Goal: Information Seeking & Learning: Learn about a topic

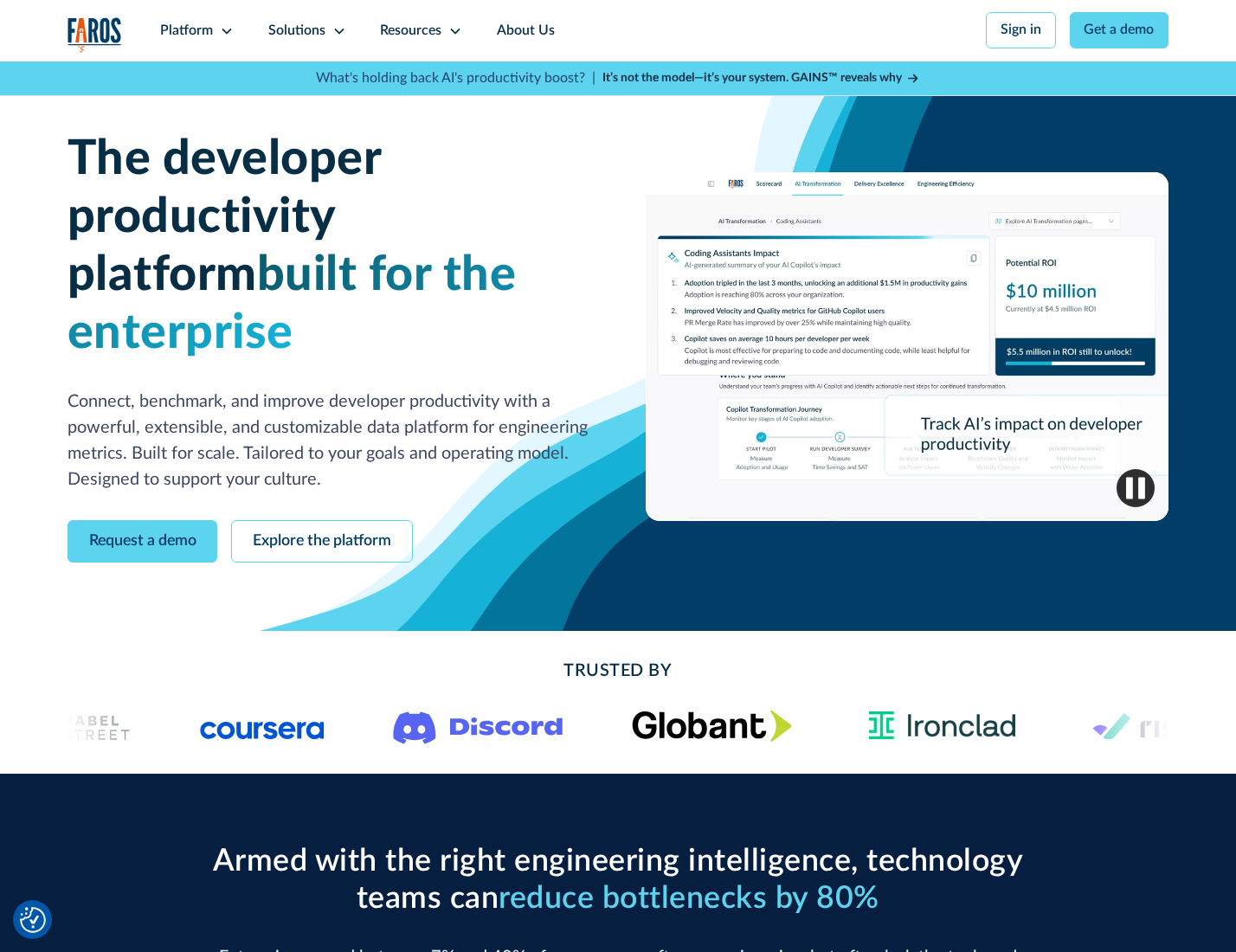
click at [225, 30] on icon at bounding box center [227, 31] width 14 height 14
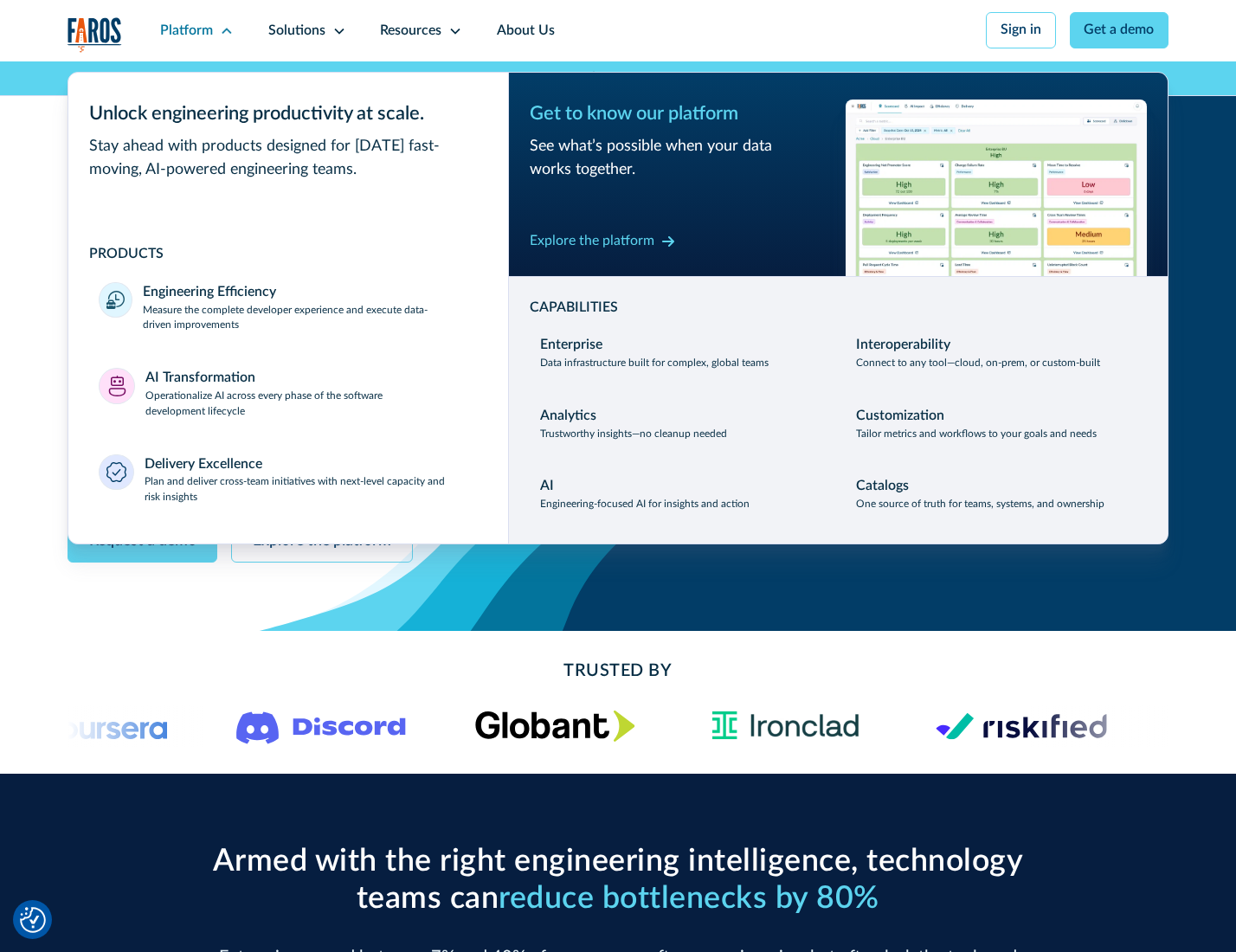
click at [308, 320] on p "Measure the complete developer experience and execute data-driven improvements" at bounding box center [310, 318] width 334 height 31
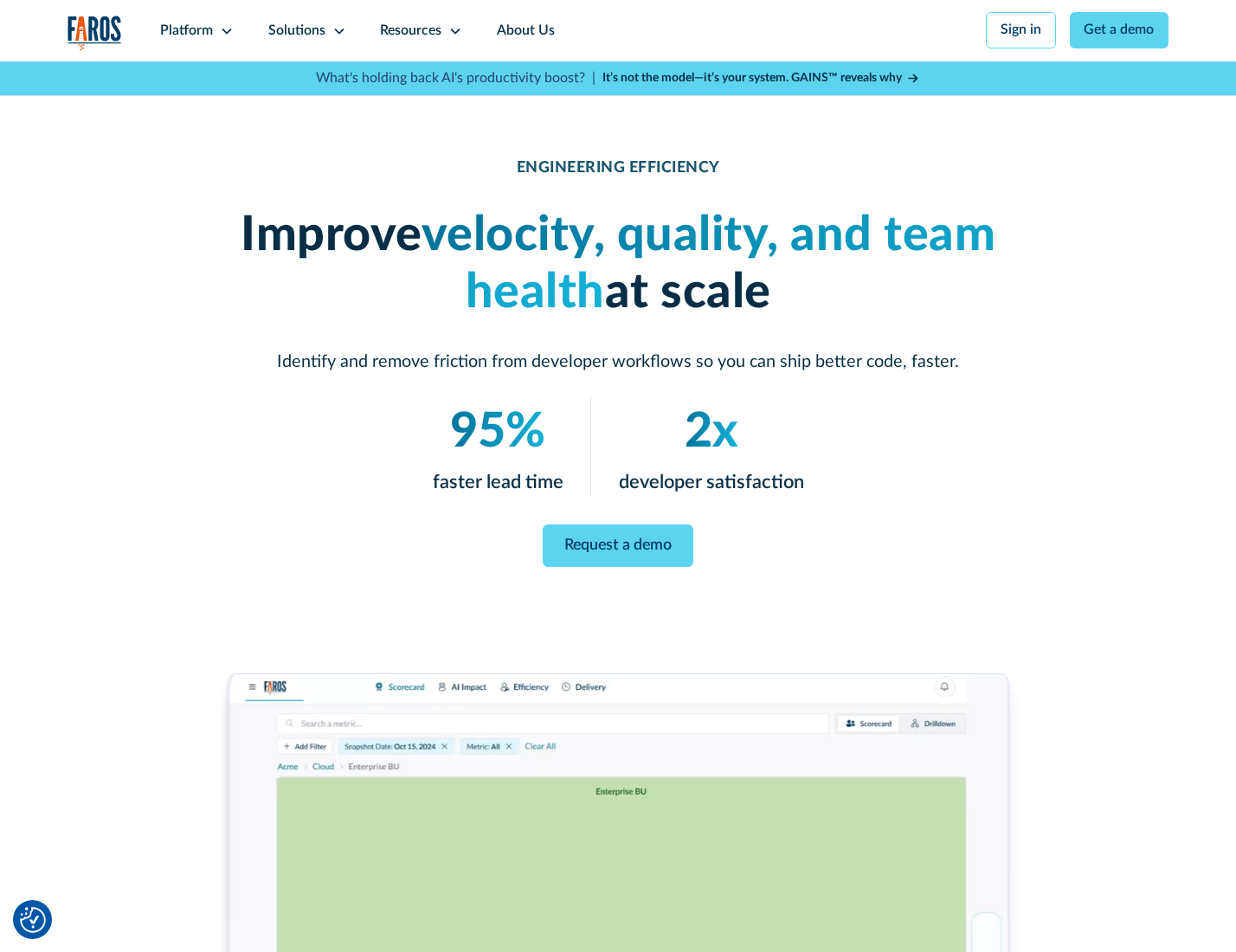
scroll to position [73, 0]
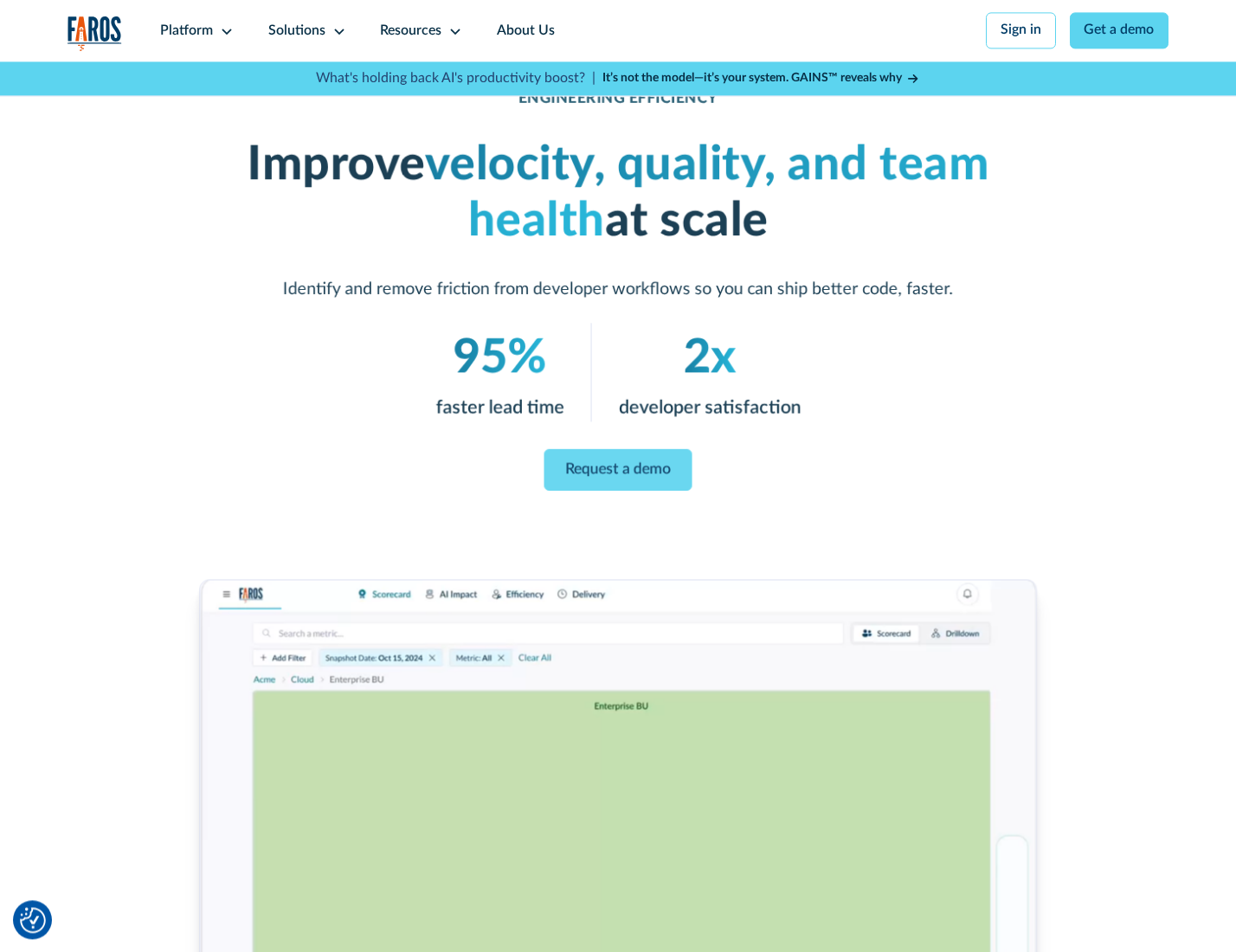
click at [617, 472] on link "Request a demo" at bounding box center [618, 470] width 148 height 42
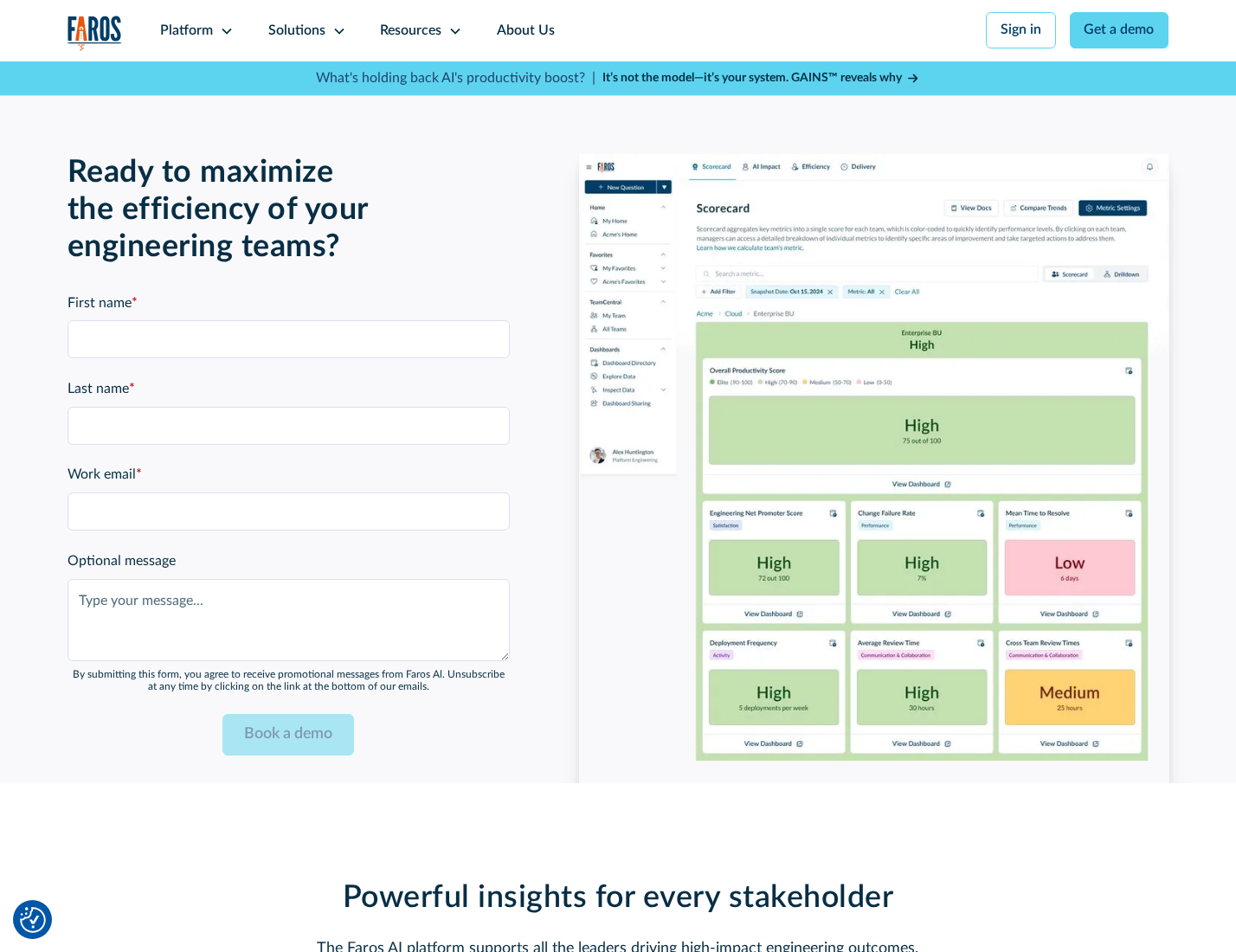
scroll to position [3845, 0]
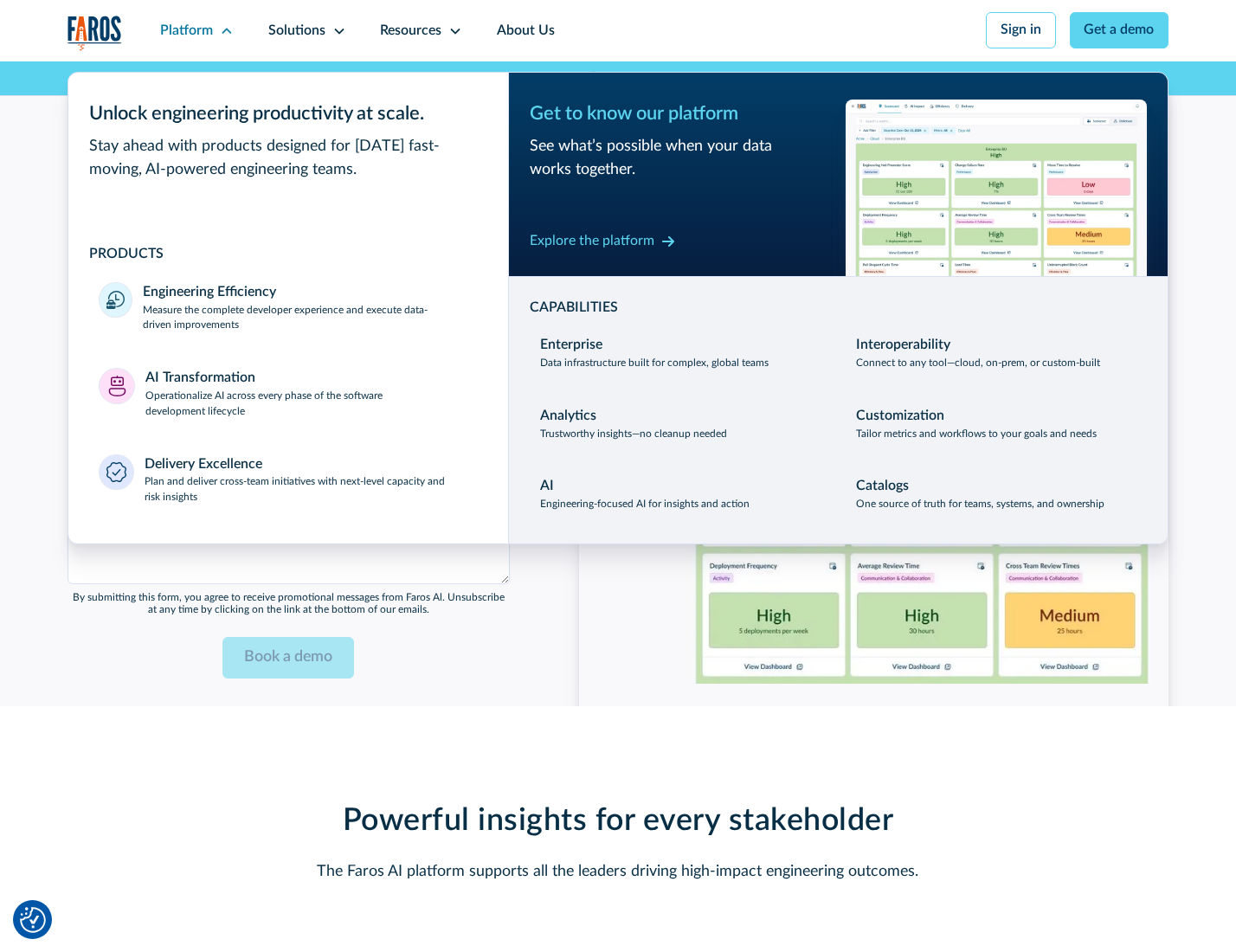
click at [309, 397] on p "Operationalize AI across every phase of the software development lifecycle" at bounding box center [311, 403] width 333 height 31
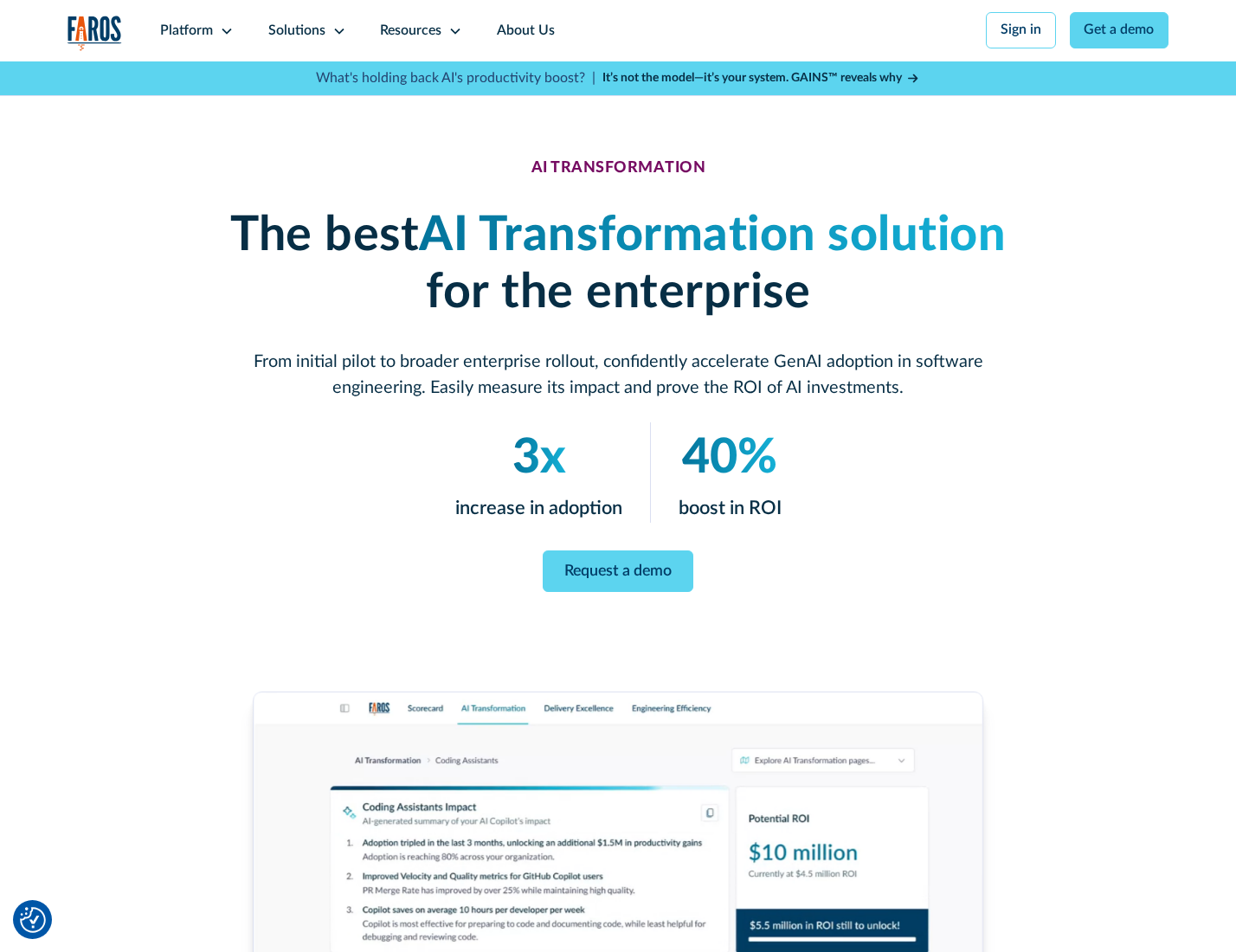
scroll to position [98, 0]
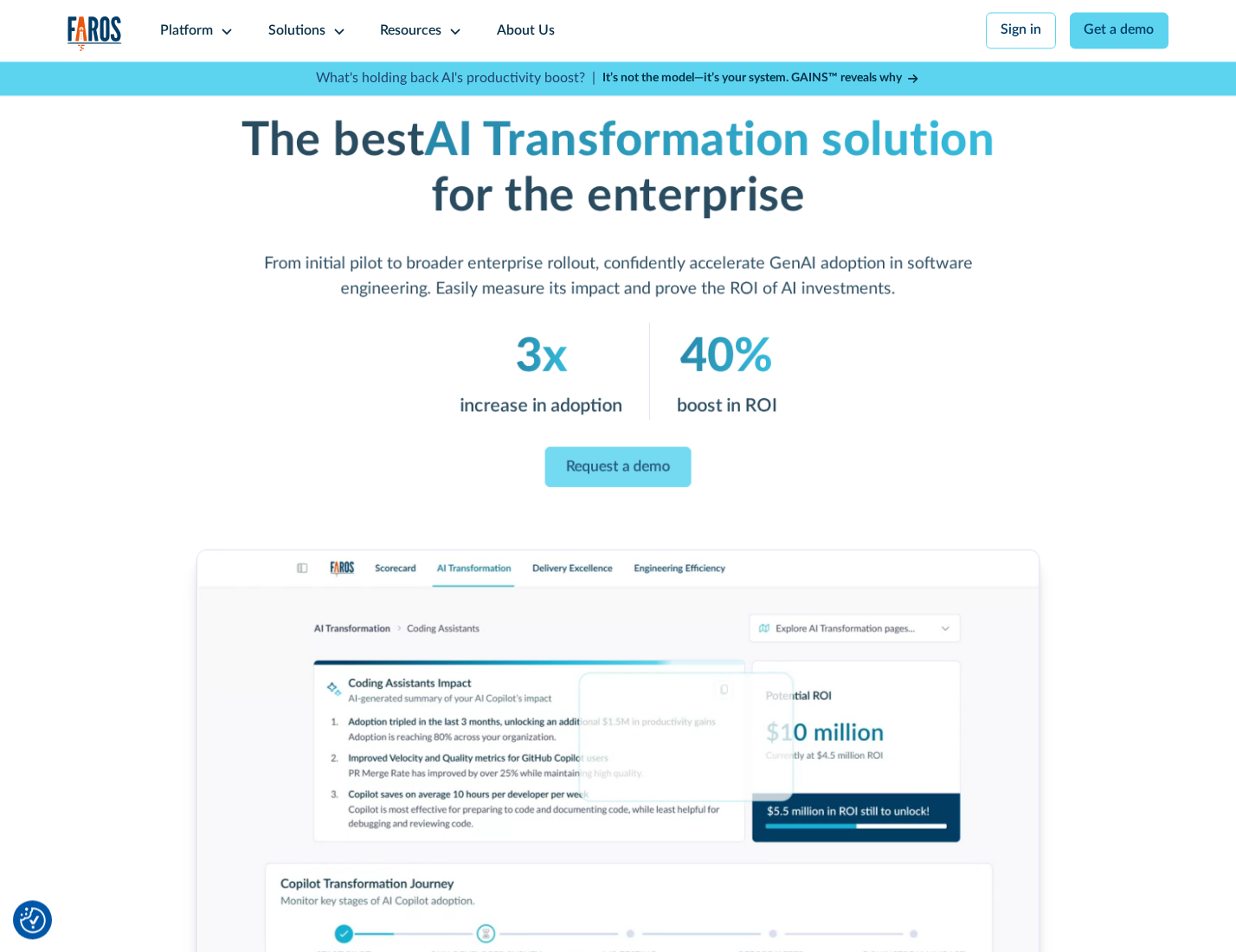
click at [617, 470] on link "Request a demo" at bounding box center [618, 466] width 146 height 41
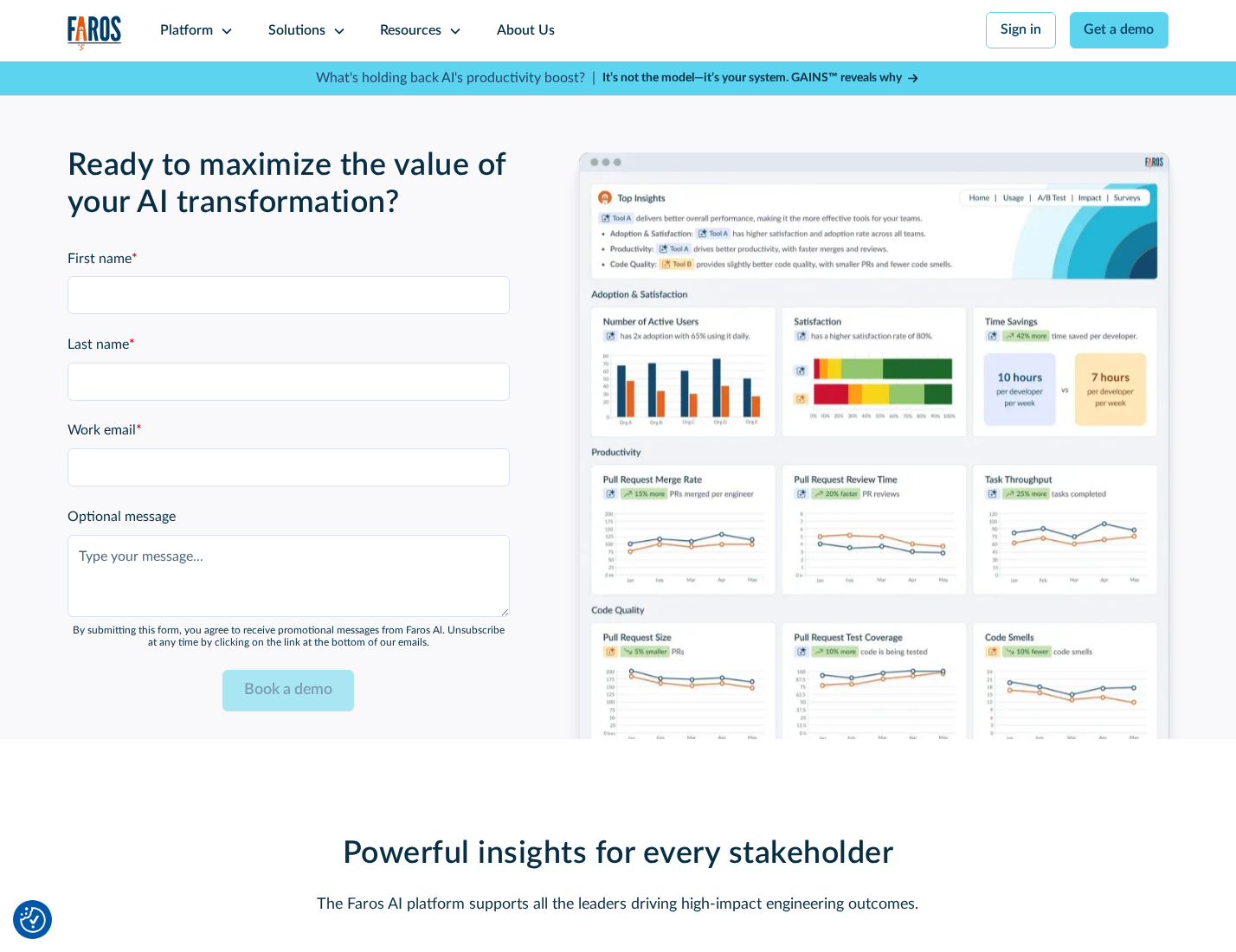
scroll to position [4186, 0]
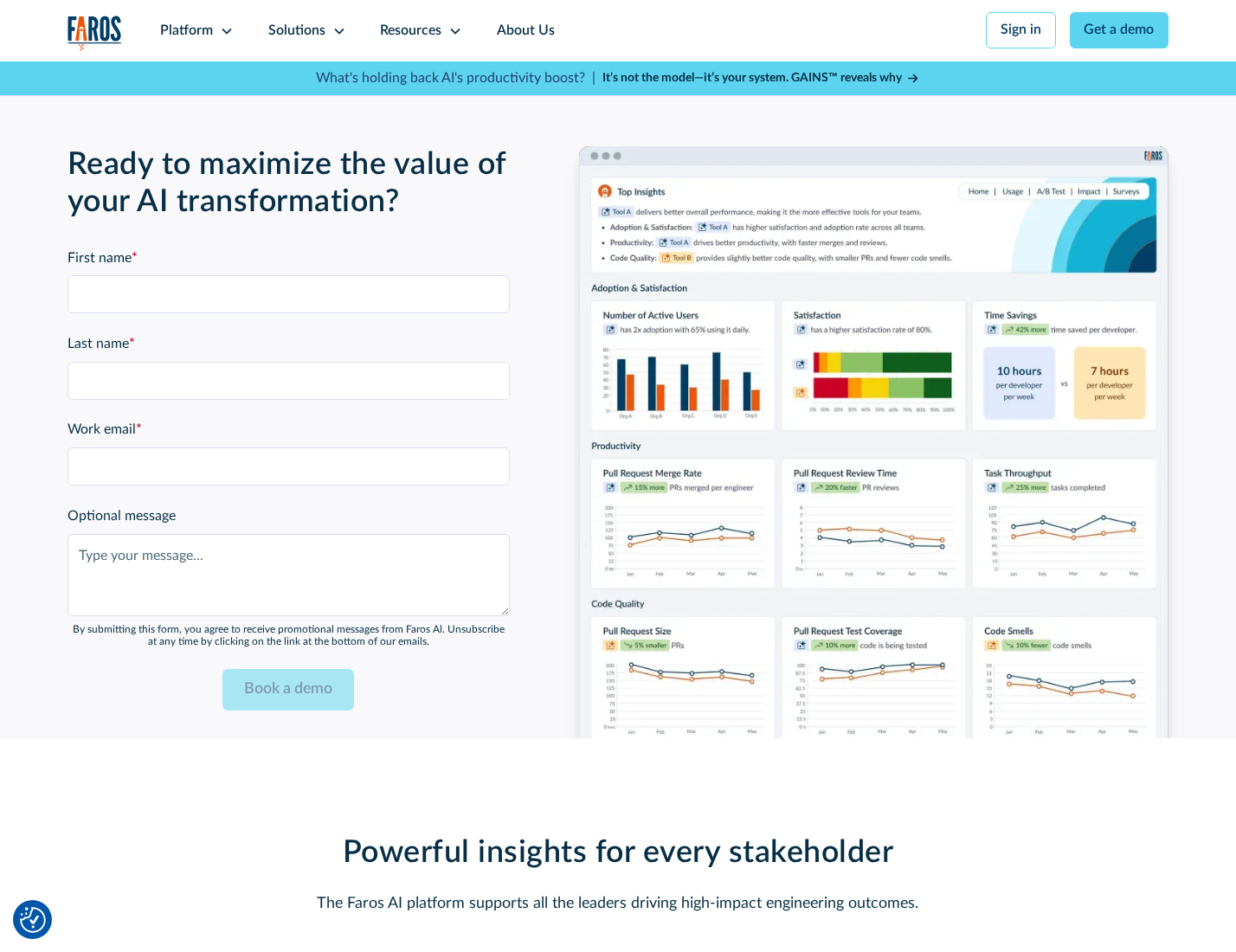
click at [194, 30] on div "Platform" at bounding box center [186, 31] width 53 height 21
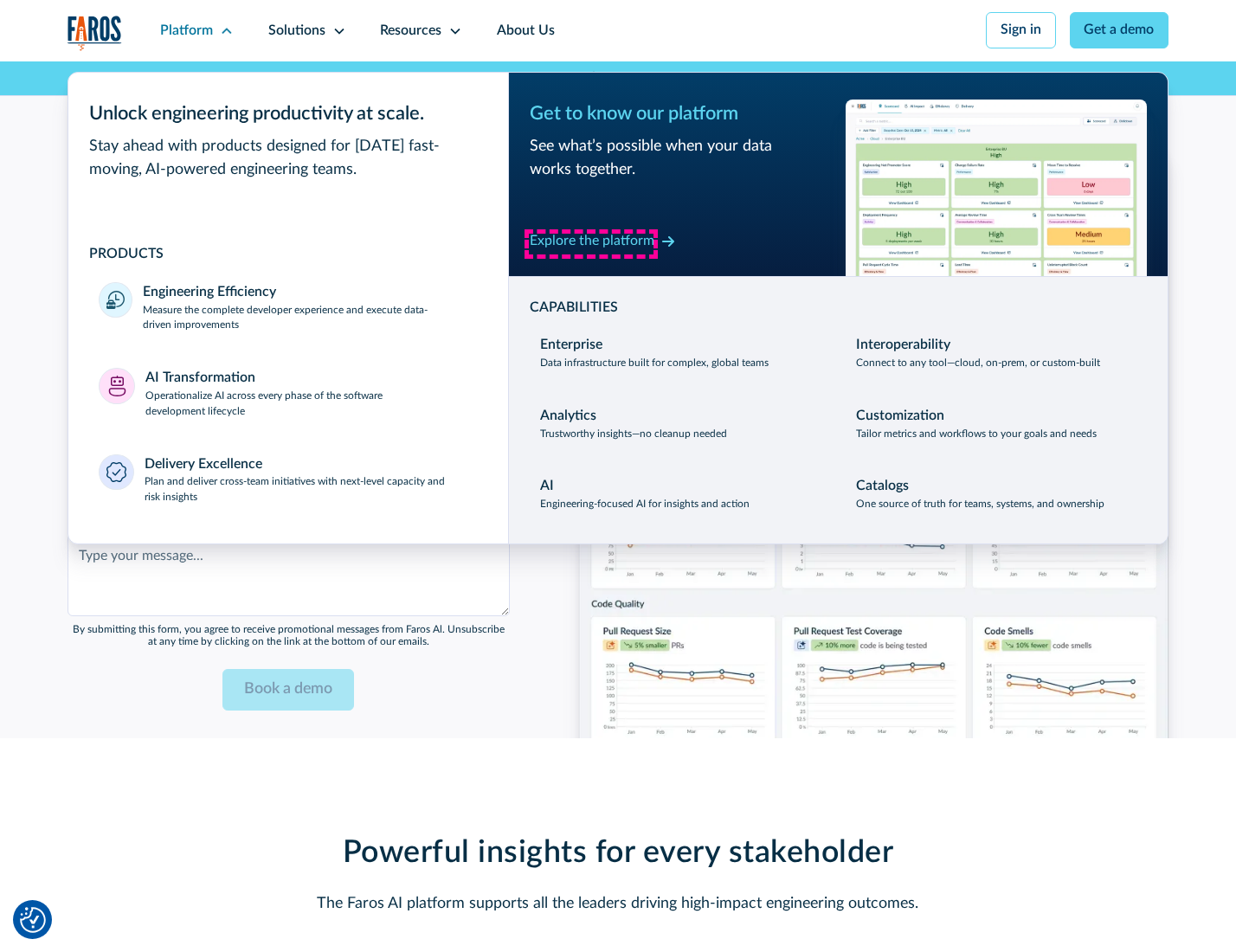
click at [591, 243] on div "Explore the platform" at bounding box center [591, 241] width 124 height 21
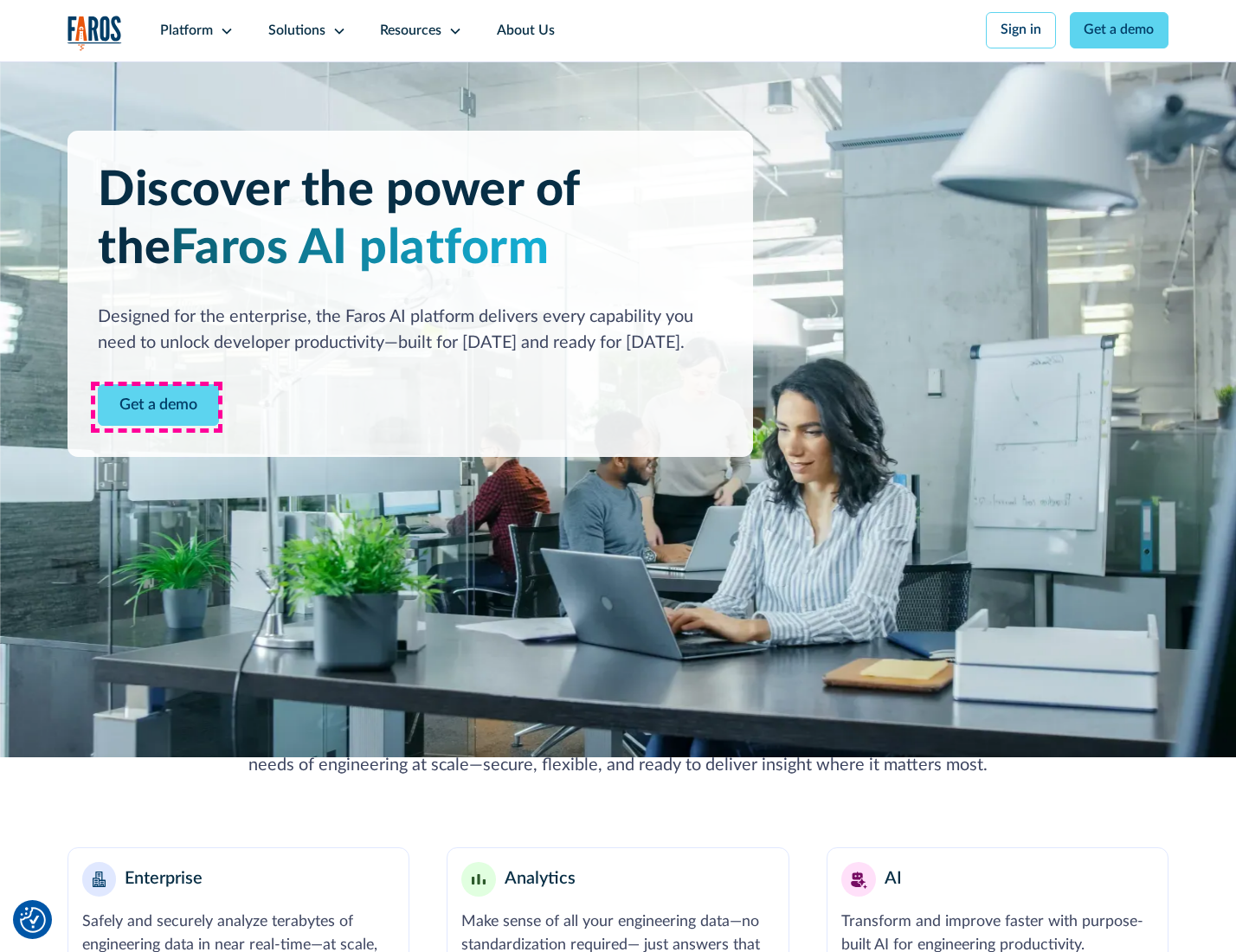
click at [157, 406] on link "Get a demo" at bounding box center [158, 405] width 121 height 43
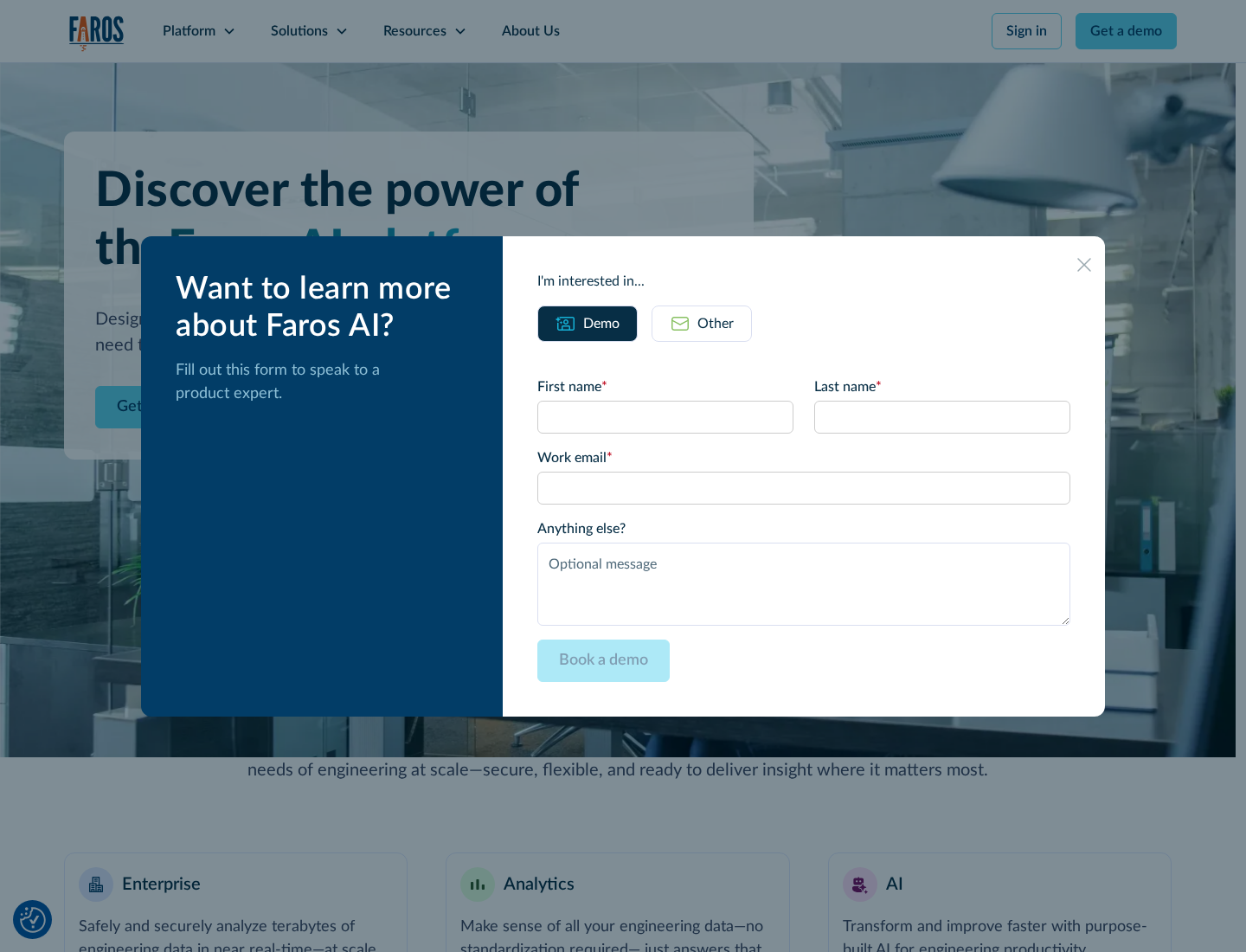
click at [715, 323] on div "Other" at bounding box center [715, 323] width 37 height 21
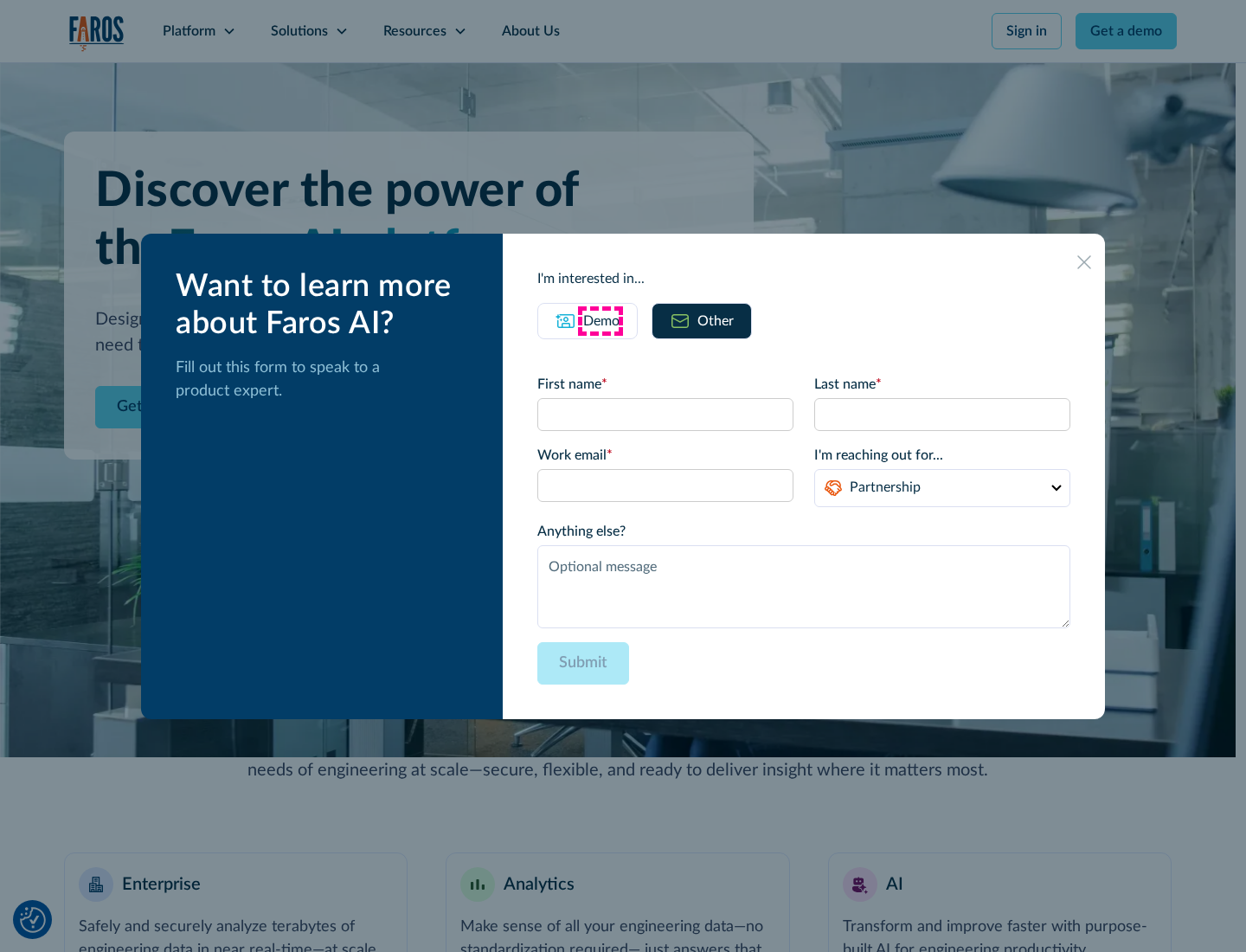
click at [600, 320] on div "Demo" at bounding box center [601, 321] width 37 height 21
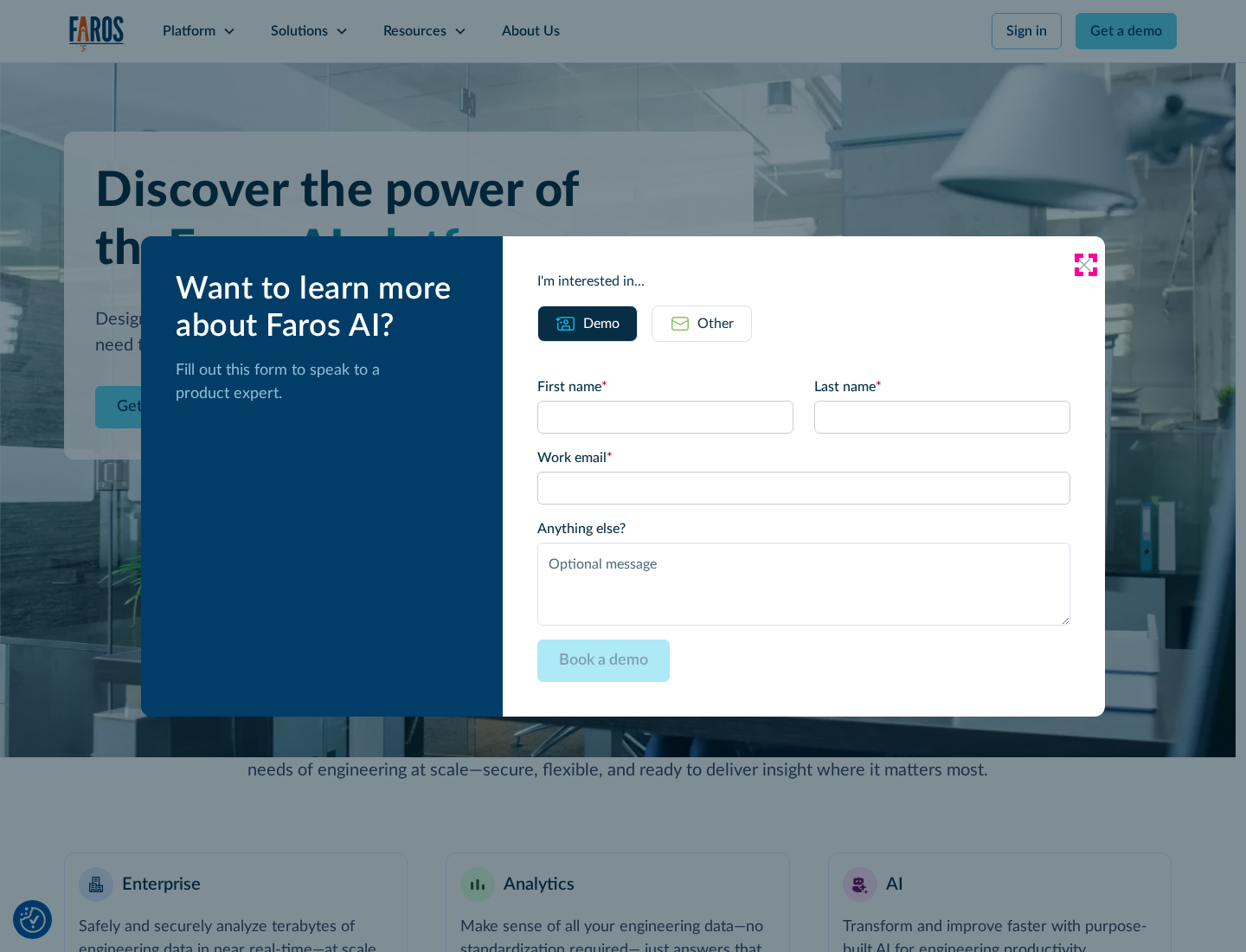
click at [1085, 264] on icon at bounding box center [1085, 265] width 14 height 14
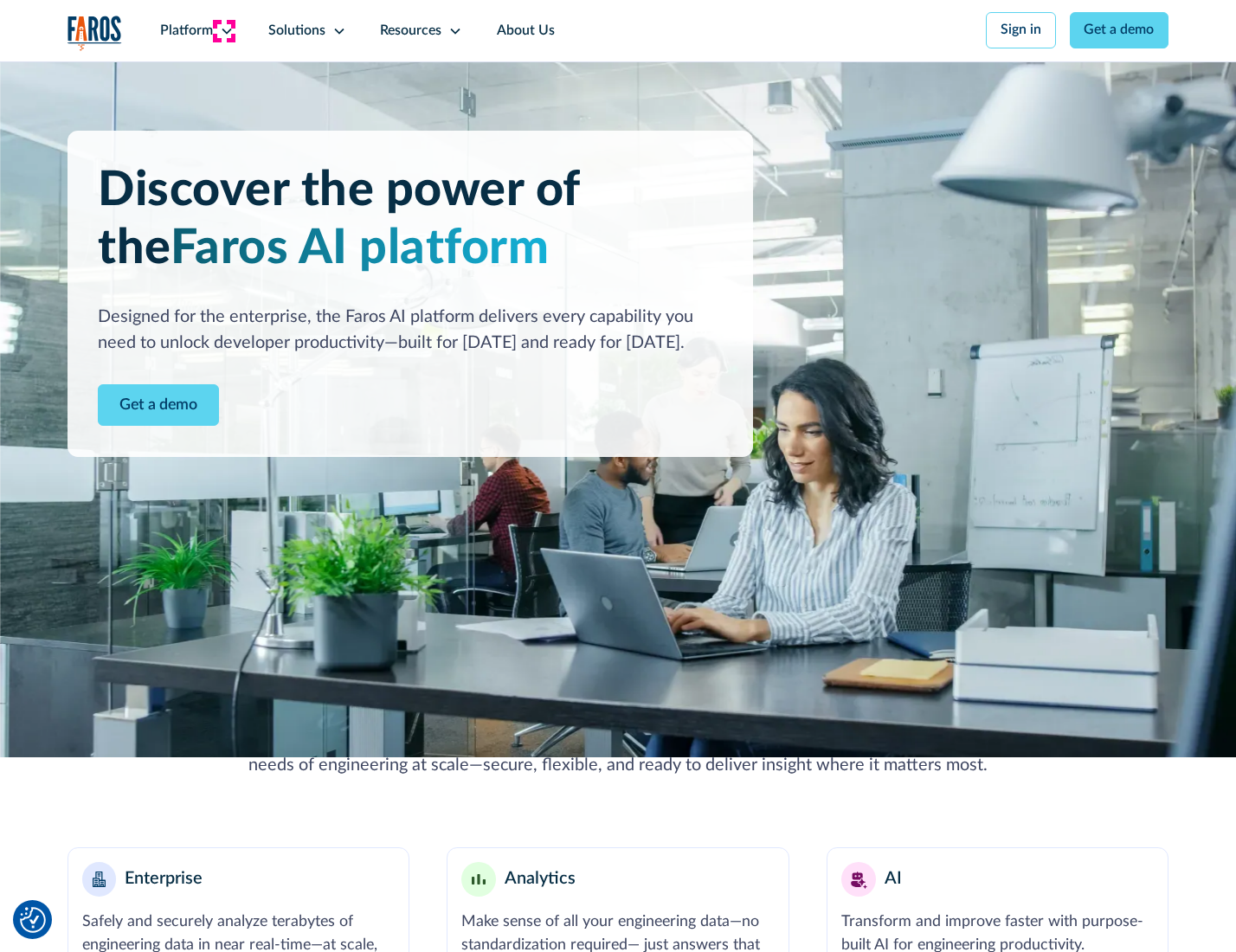
click at [225, 30] on icon at bounding box center [227, 31] width 14 height 14
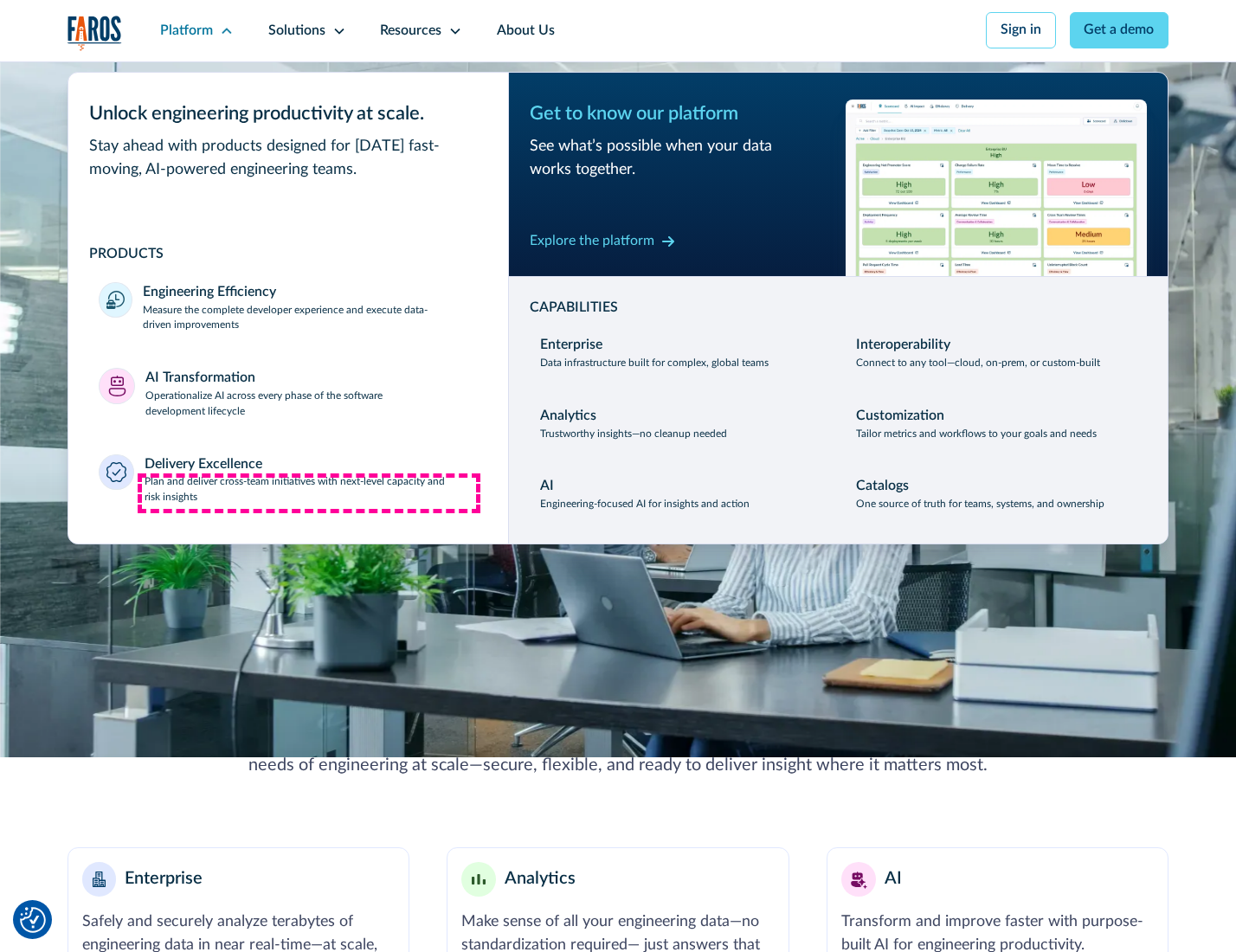
click at [309, 494] on p "Plan and deliver cross-team initiatives with next-level capacity and risk insig…" at bounding box center [310, 489] width 333 height 31
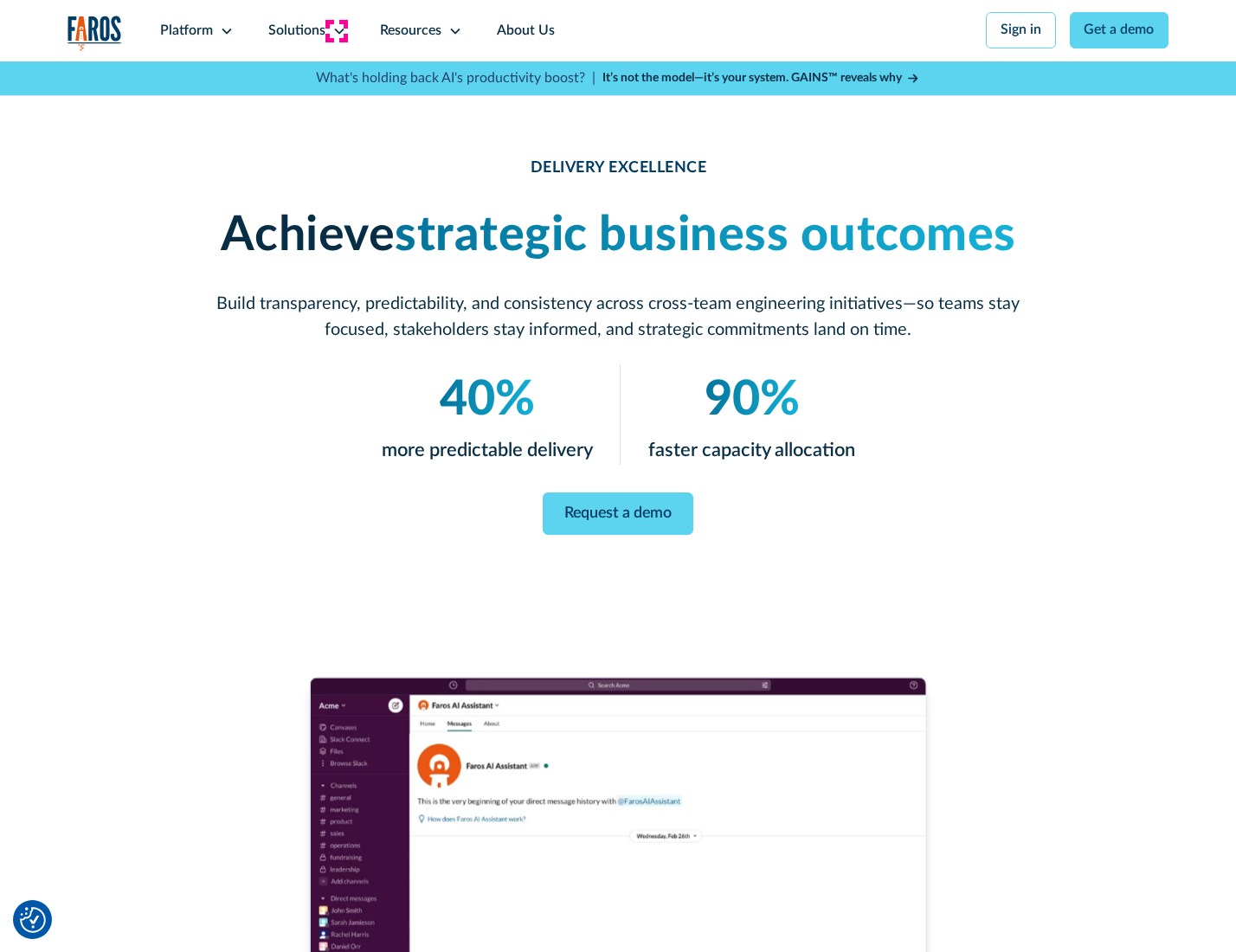
click at [336, 30] on icon at bounding box center [340, 31] width 14 height 14
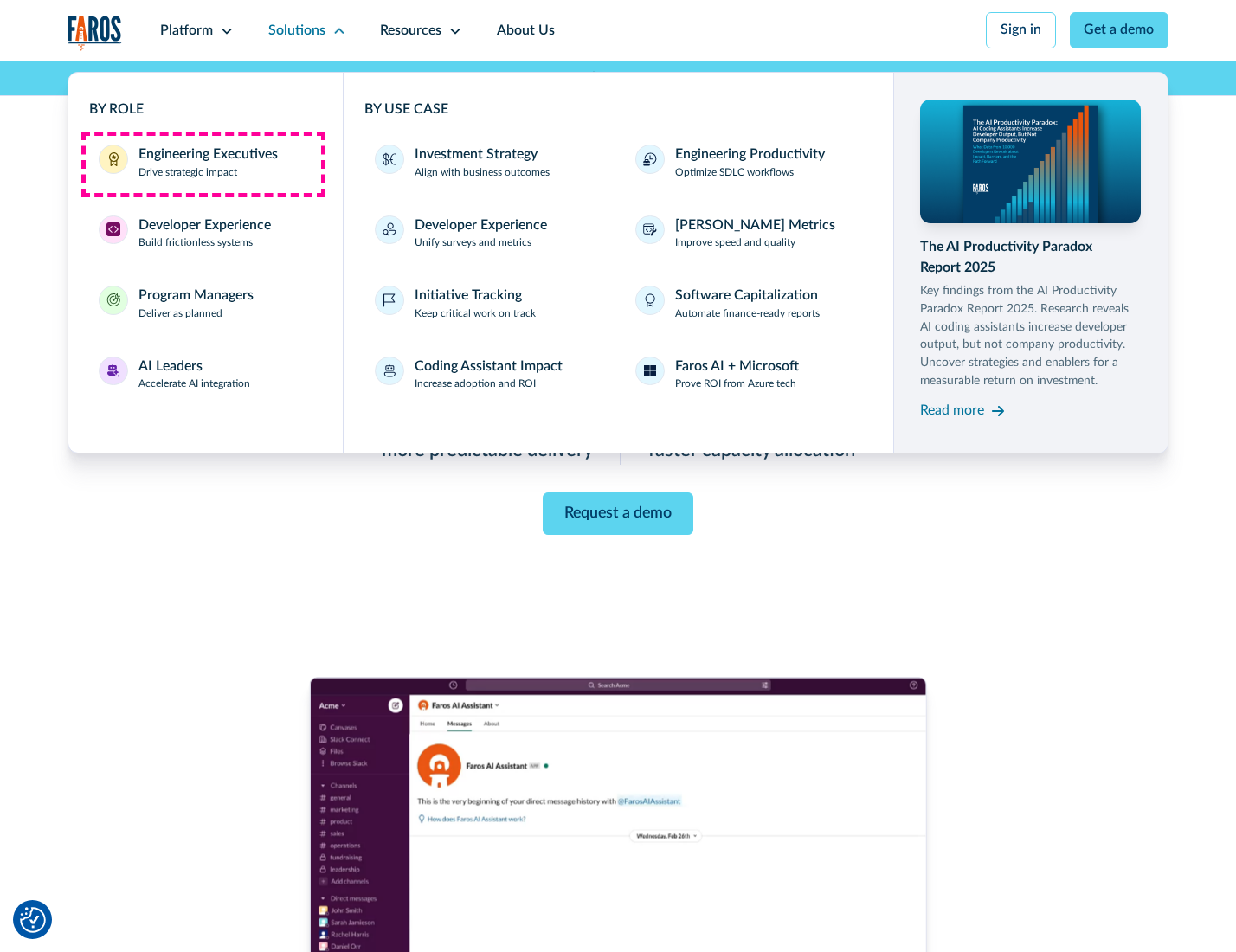
click at [203, 164] on div "Engineering Executives" at bounding box center [208, 154] width 139 height 21
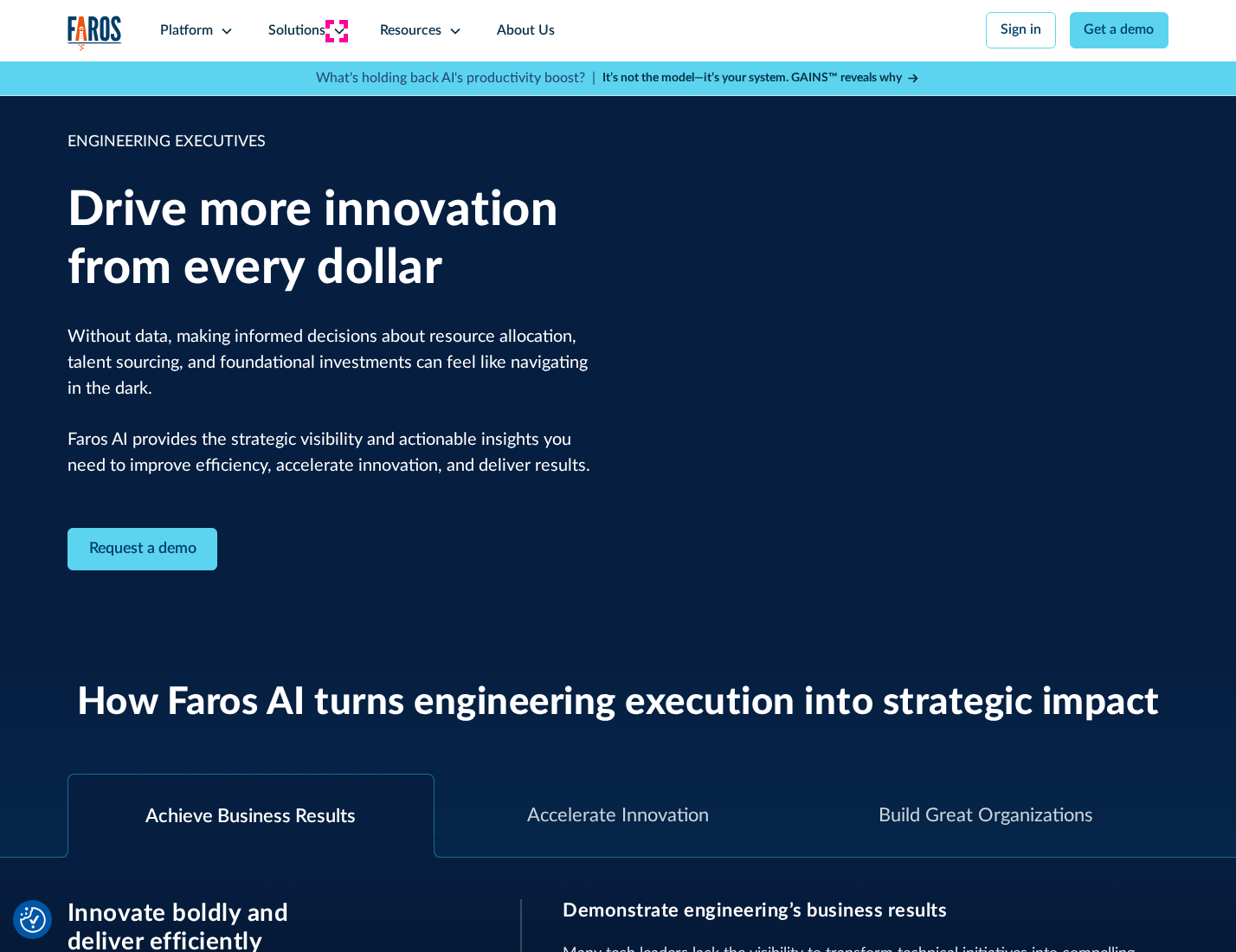
click at [336, 30] on icon at bounding box center [340, 31] width 14 height 14
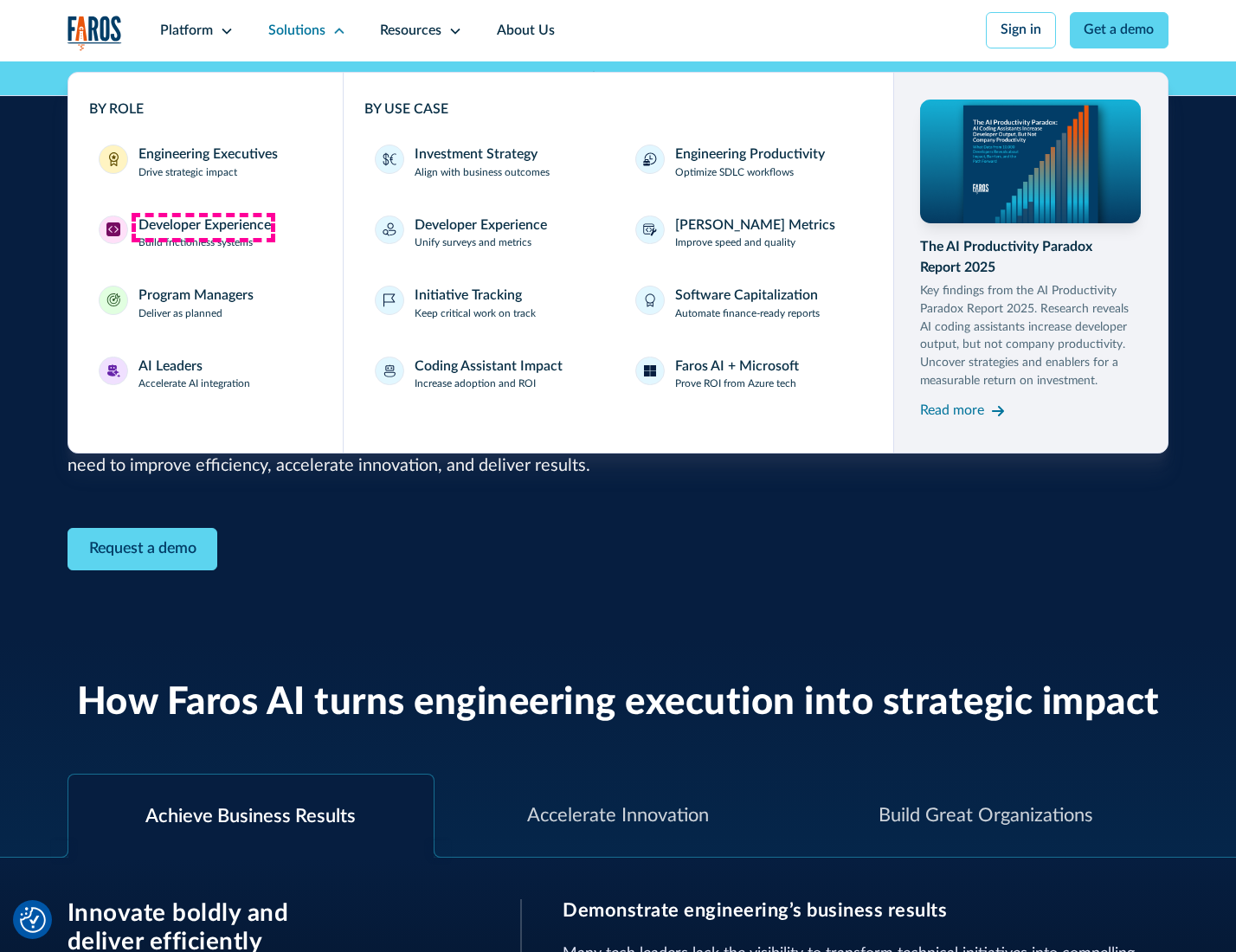
click at [203, 227] on div "Developer Experience" at bounding box center [204, 226] width 132 height 21
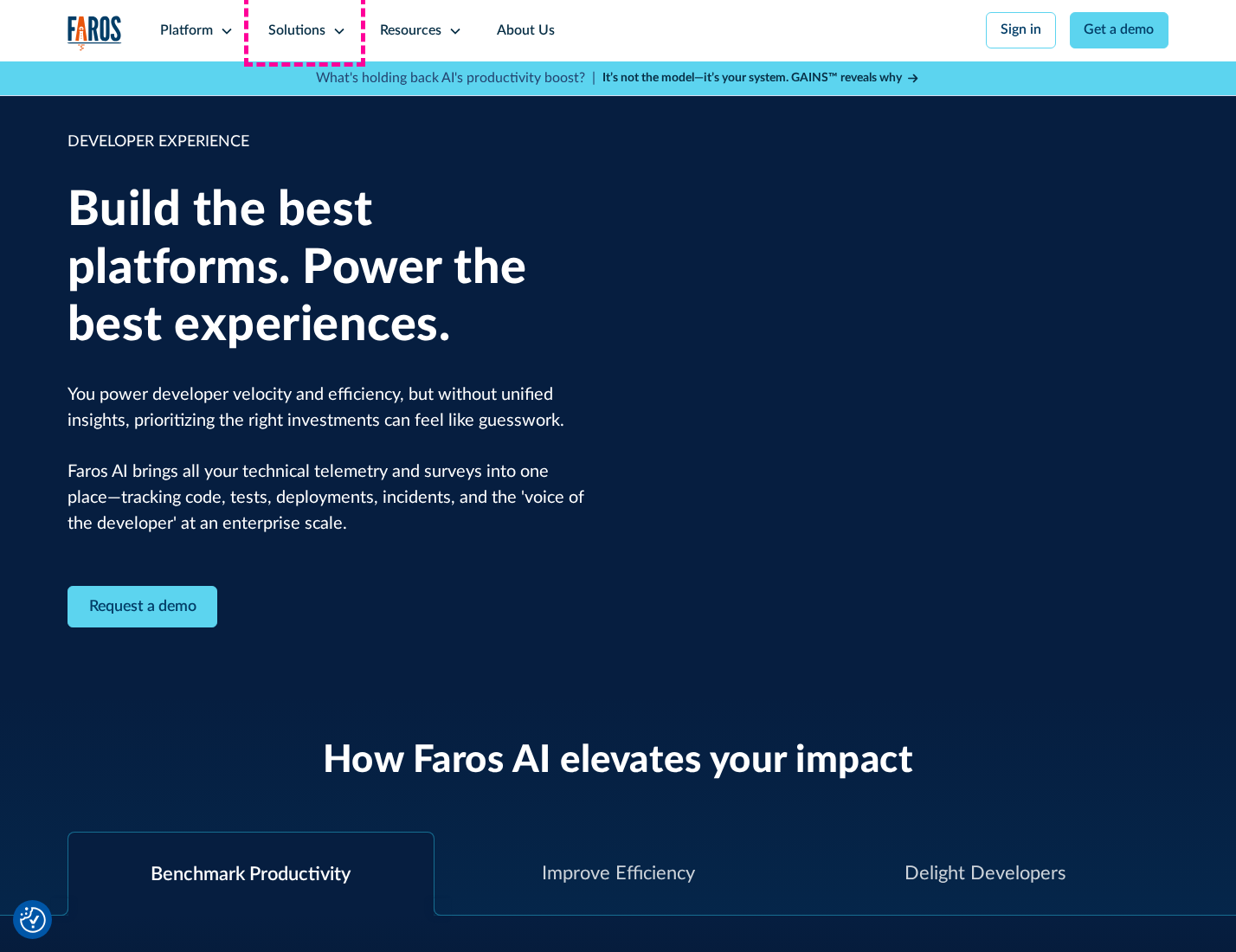
click at [305, 30] on div "Solutions" at bounding box center [296, 31] width 57 height 21
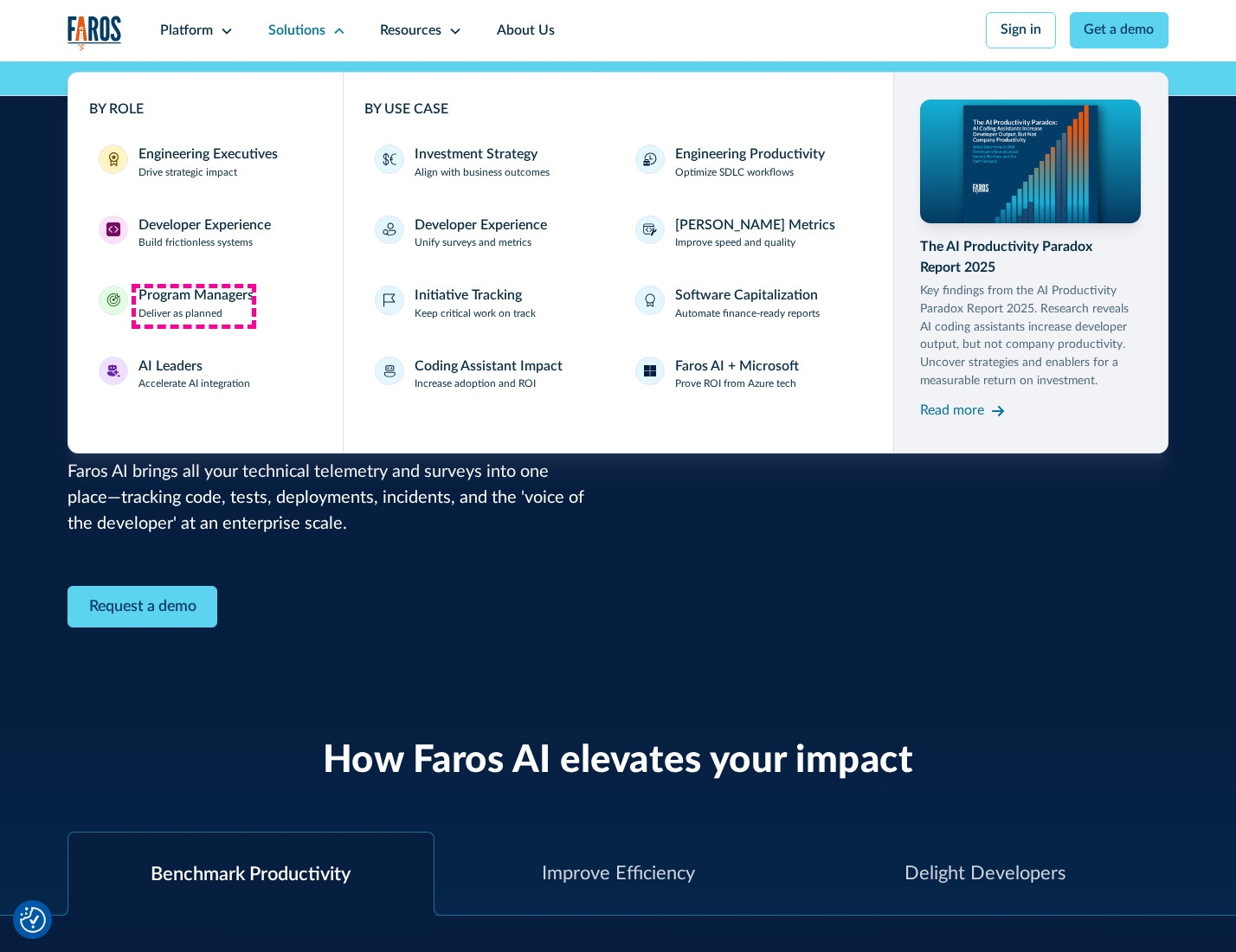
click at [193, 306] on div "Program Managers" at bounding box center [196, 295] width 115 height 21
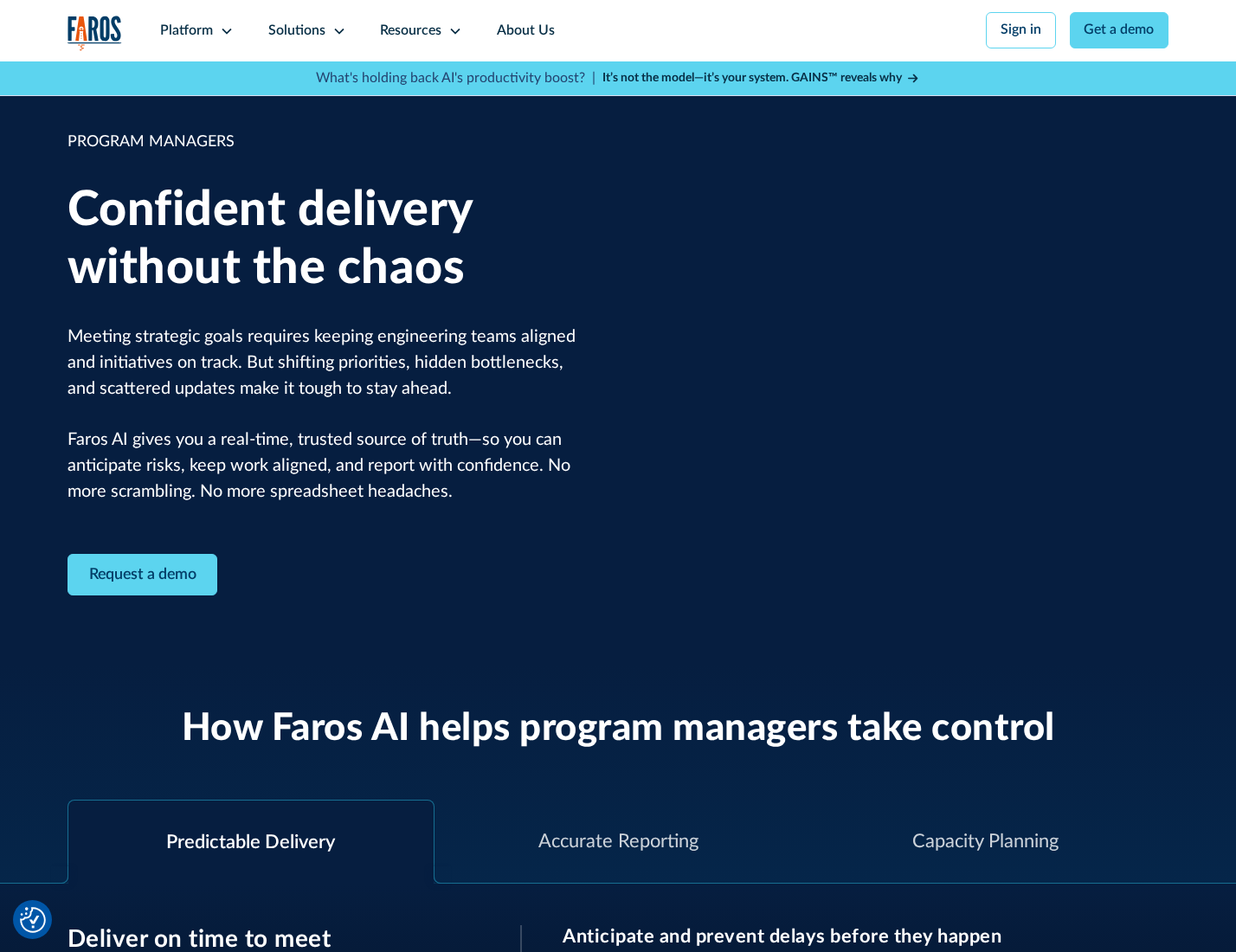
click at [336, 31] on icon at bounding box center [340, 31] width 14 height 14
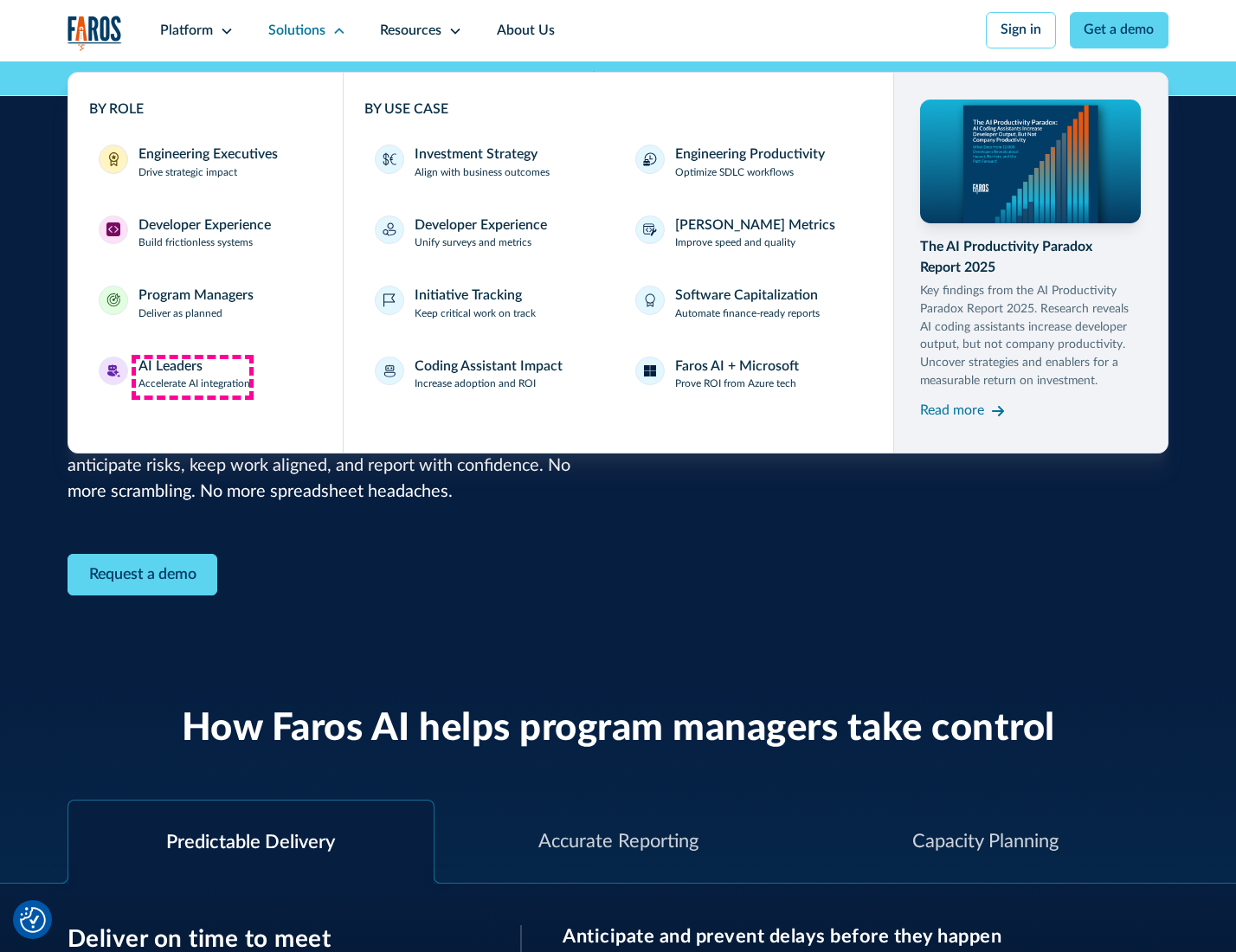
click at [192, 377] on div "AI Leaders" at bounding box center [170, 367] width 64 height 21
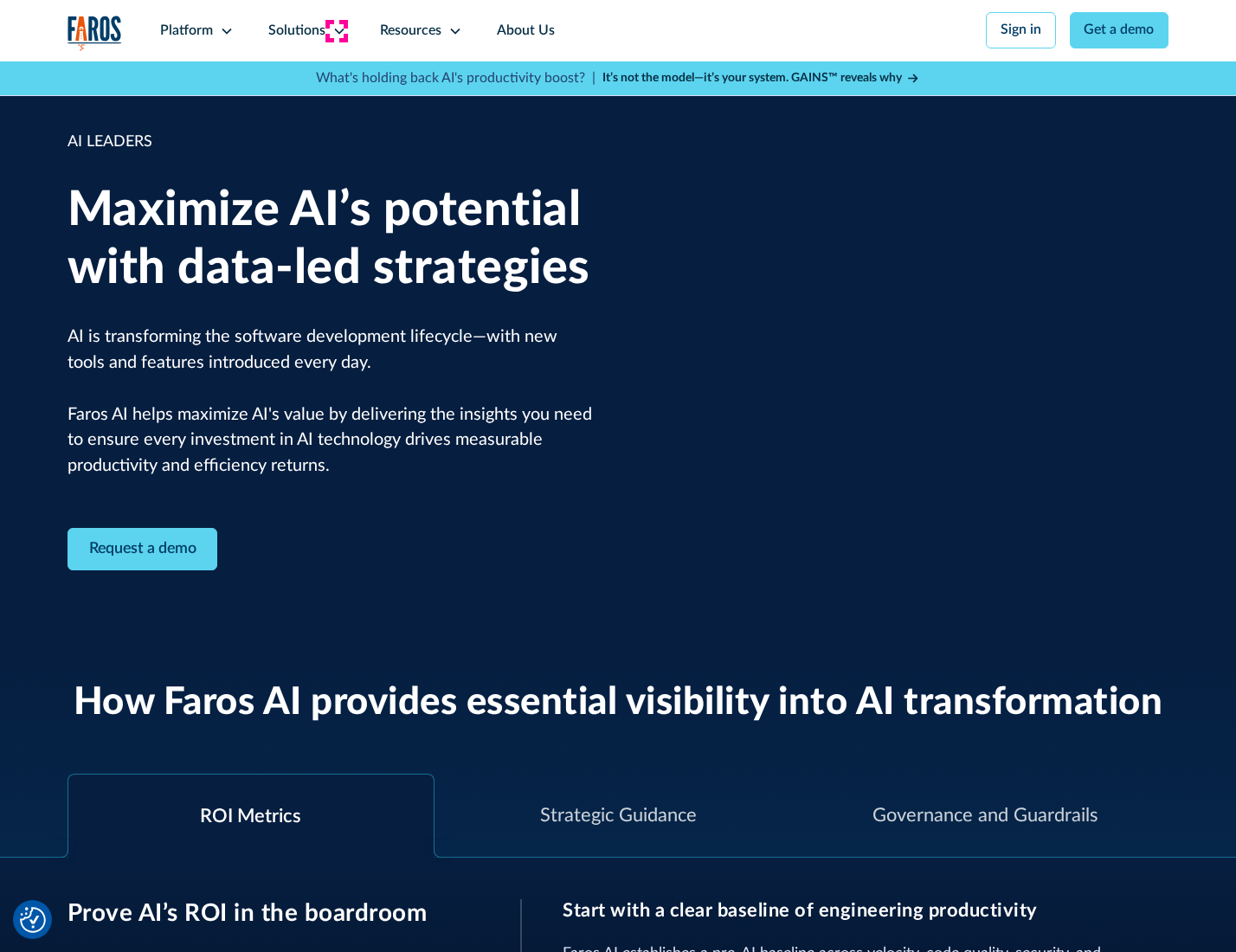
click at [336, 30] on icon at bounding box center [340, 31] width 14 height 14
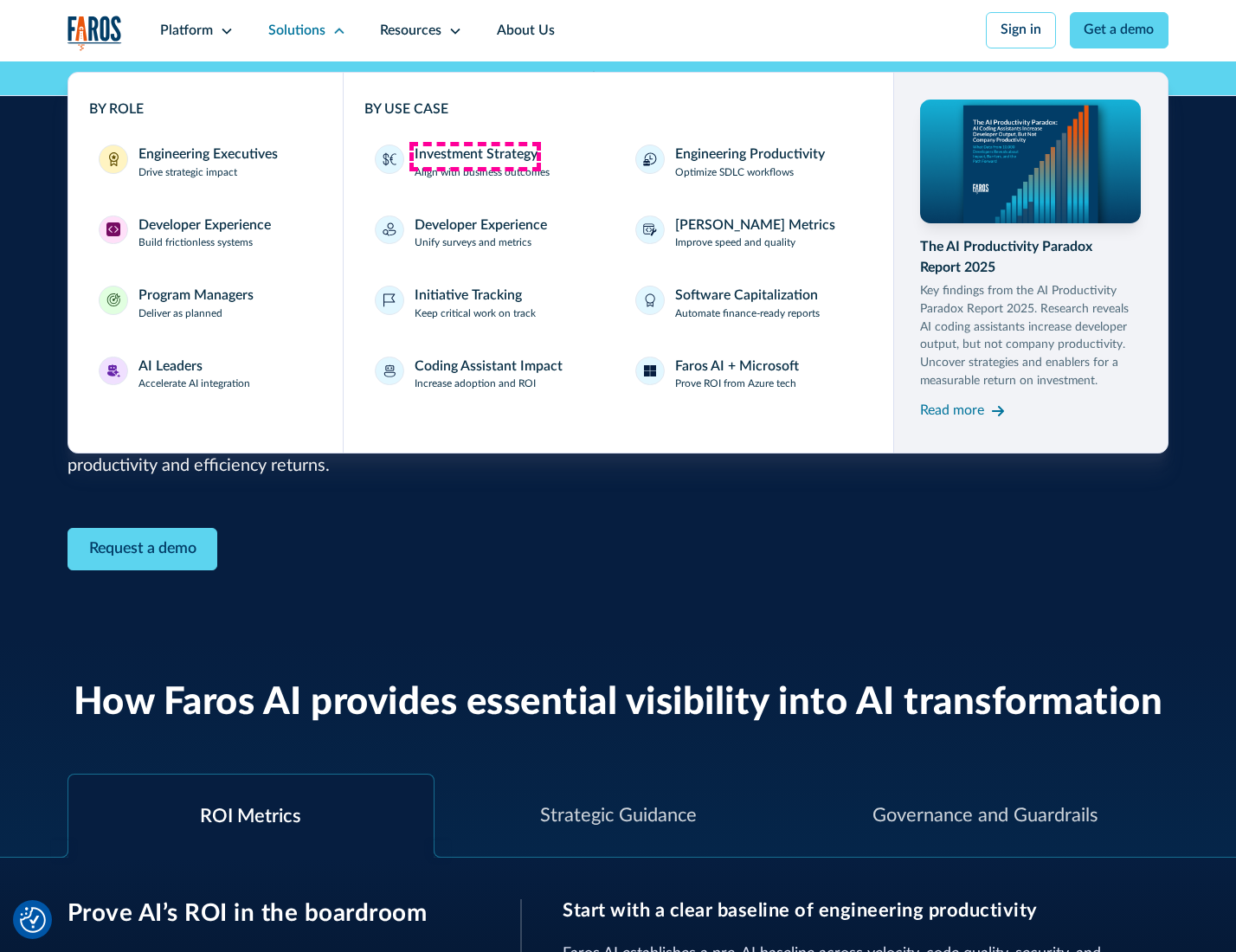
click at [474, 156] on div "Investment Strategy" at bounding box center [476, 154] width 123 height 21
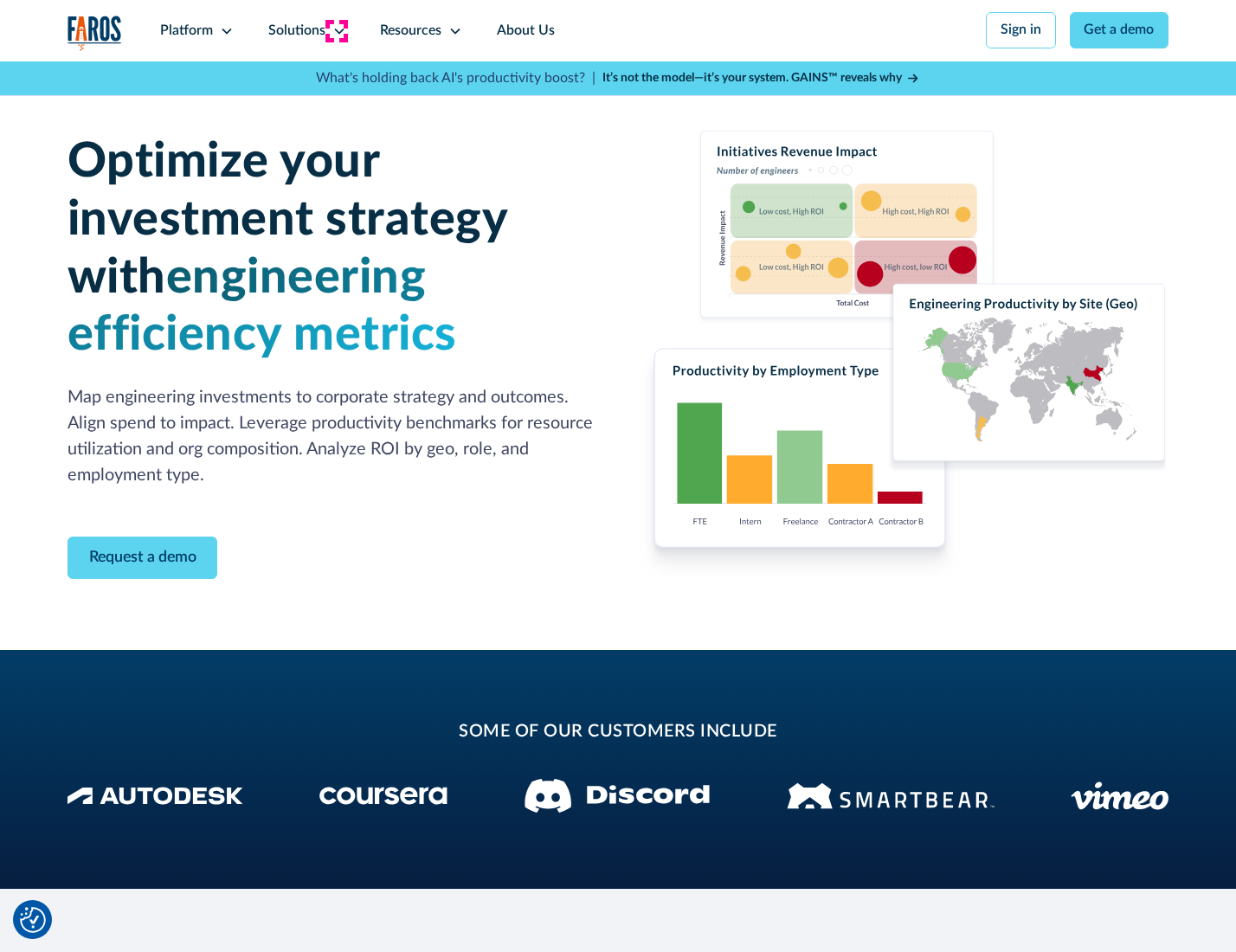
click at [336, 30] on icon at bounding box center [340, 31] width 14 height 14
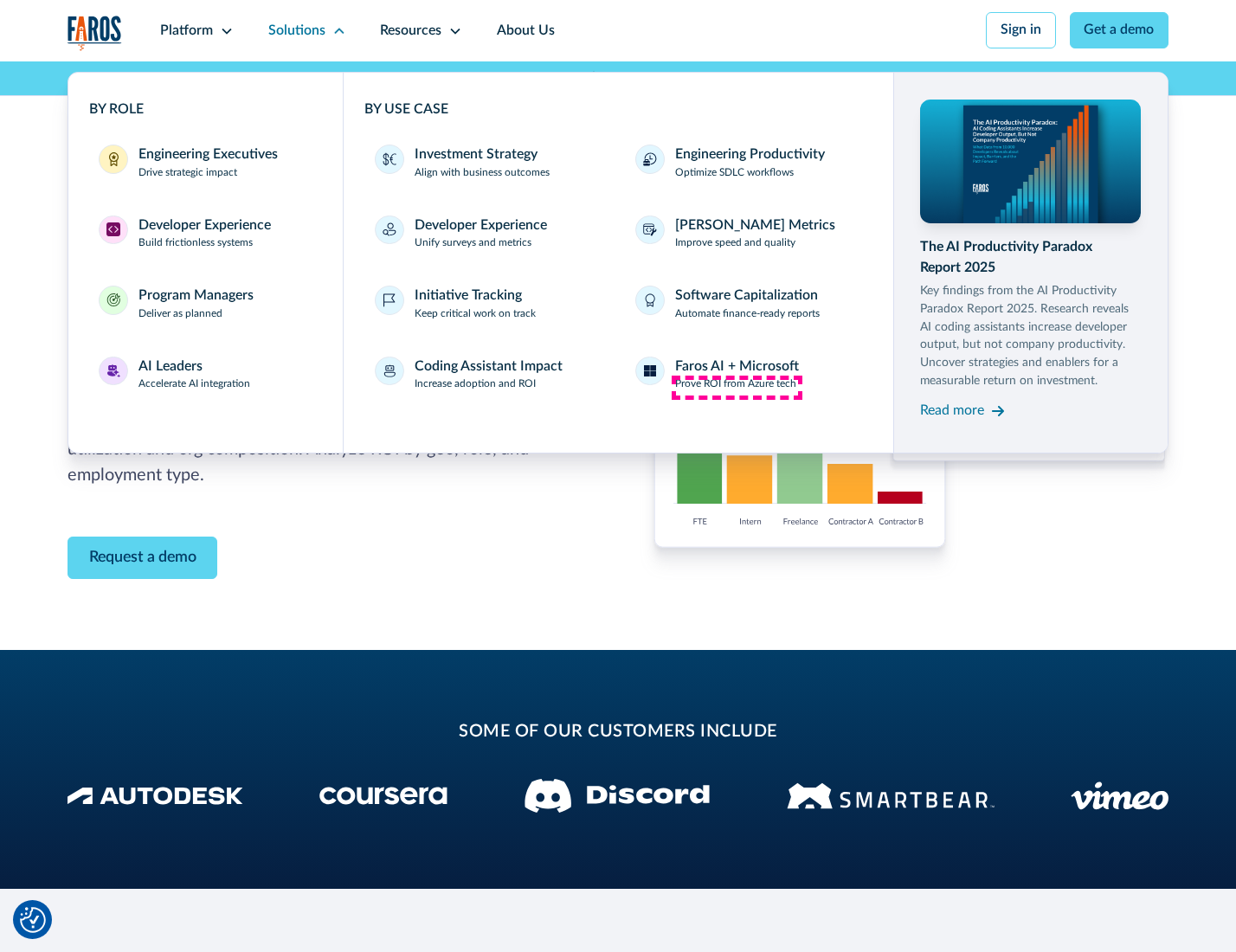
click at [736, 387] on p "Prove ROI from Azure tech" at bounding box center [735, 385] width 121 height 16
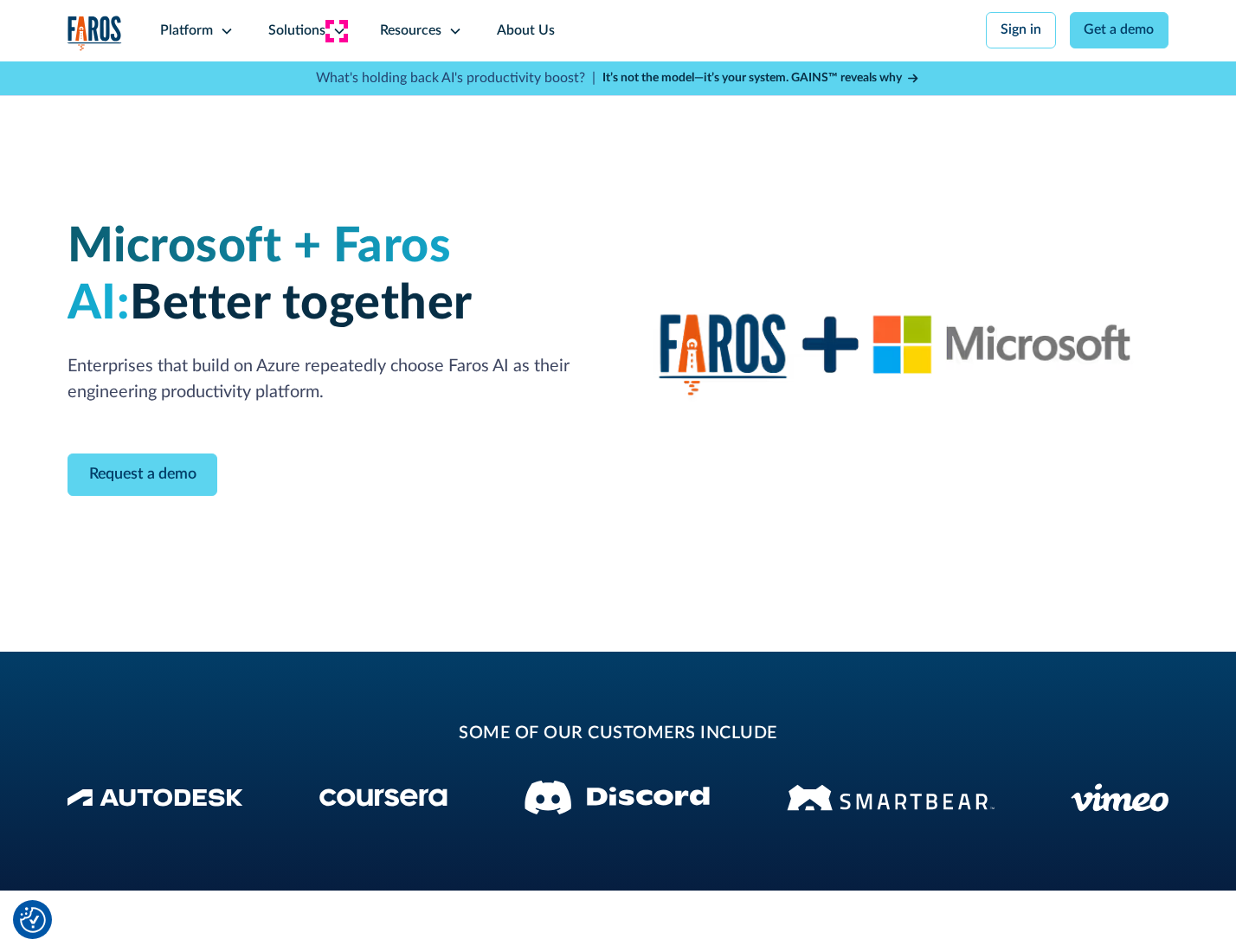
click at [336, 30] on icon at bounding box center [340, 31] width 14 height 14
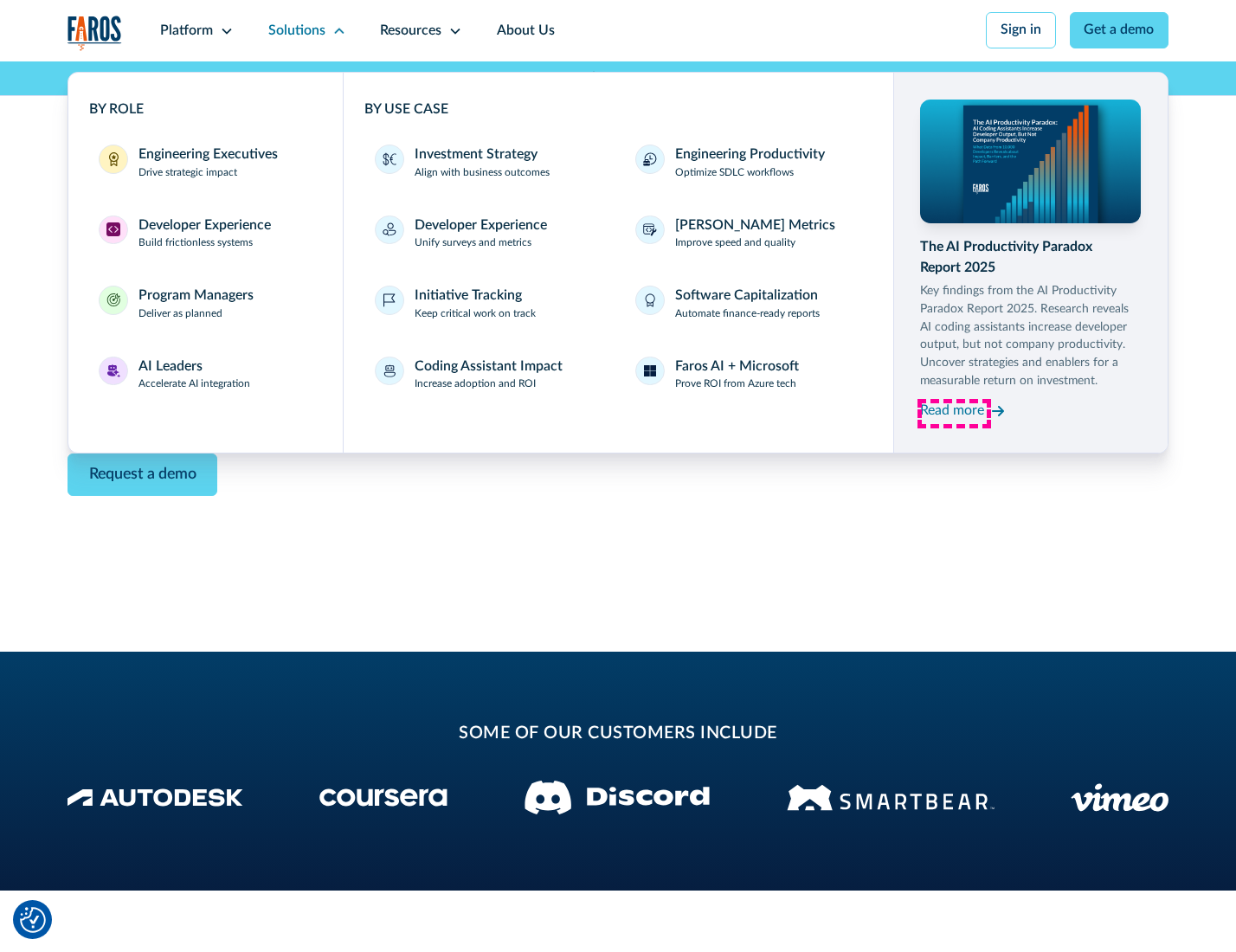
click at [954, 413] on div "Read more" at bounding box center [952, 410] width 64 height 21
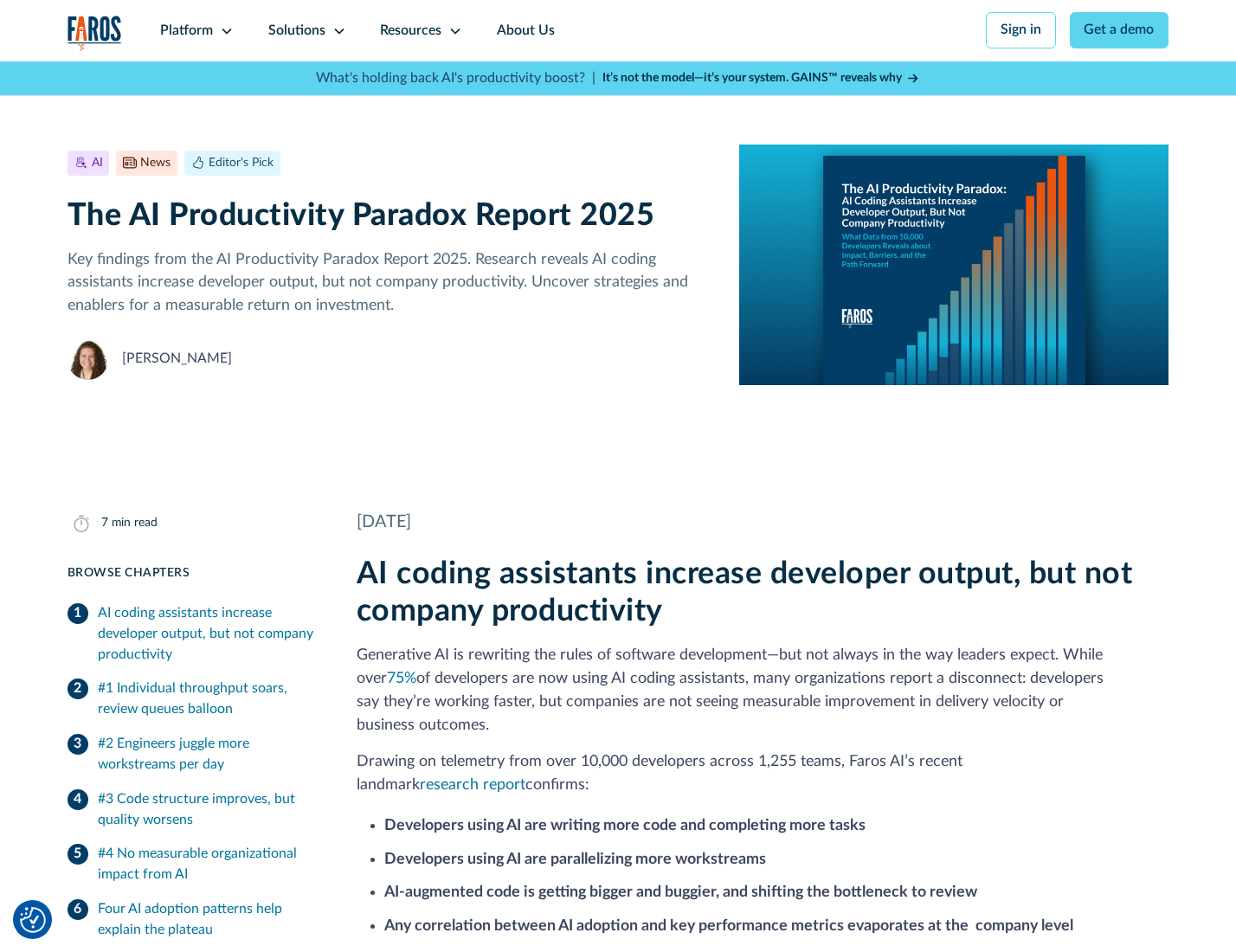
click at [453, 30] on icon at bounding box center [455, 31] width 14 height 14
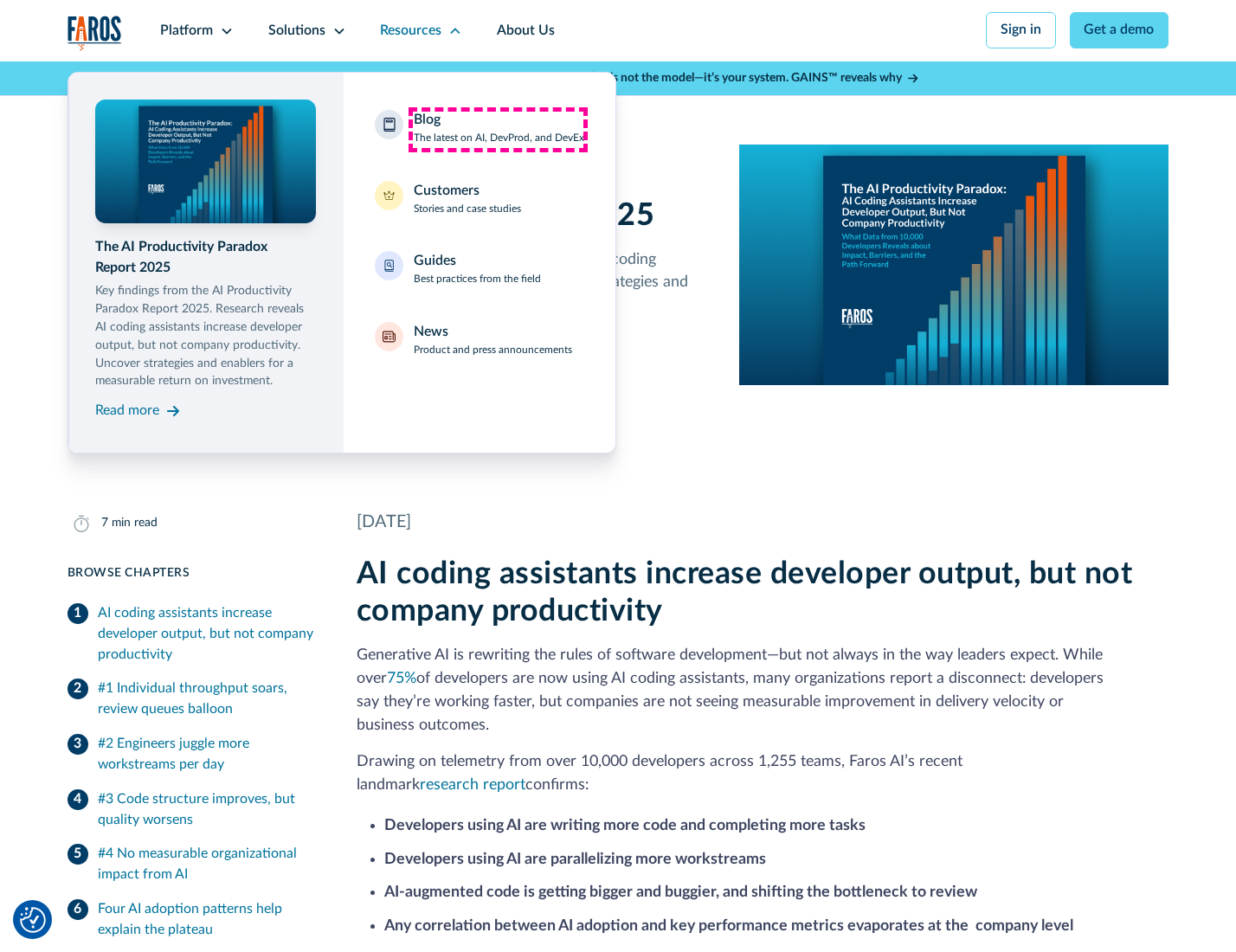
click at [498, 129] on div "Blog The latest on AI, DevProd, and DevEx" at bounding box center [499, 128] width 171 height 37
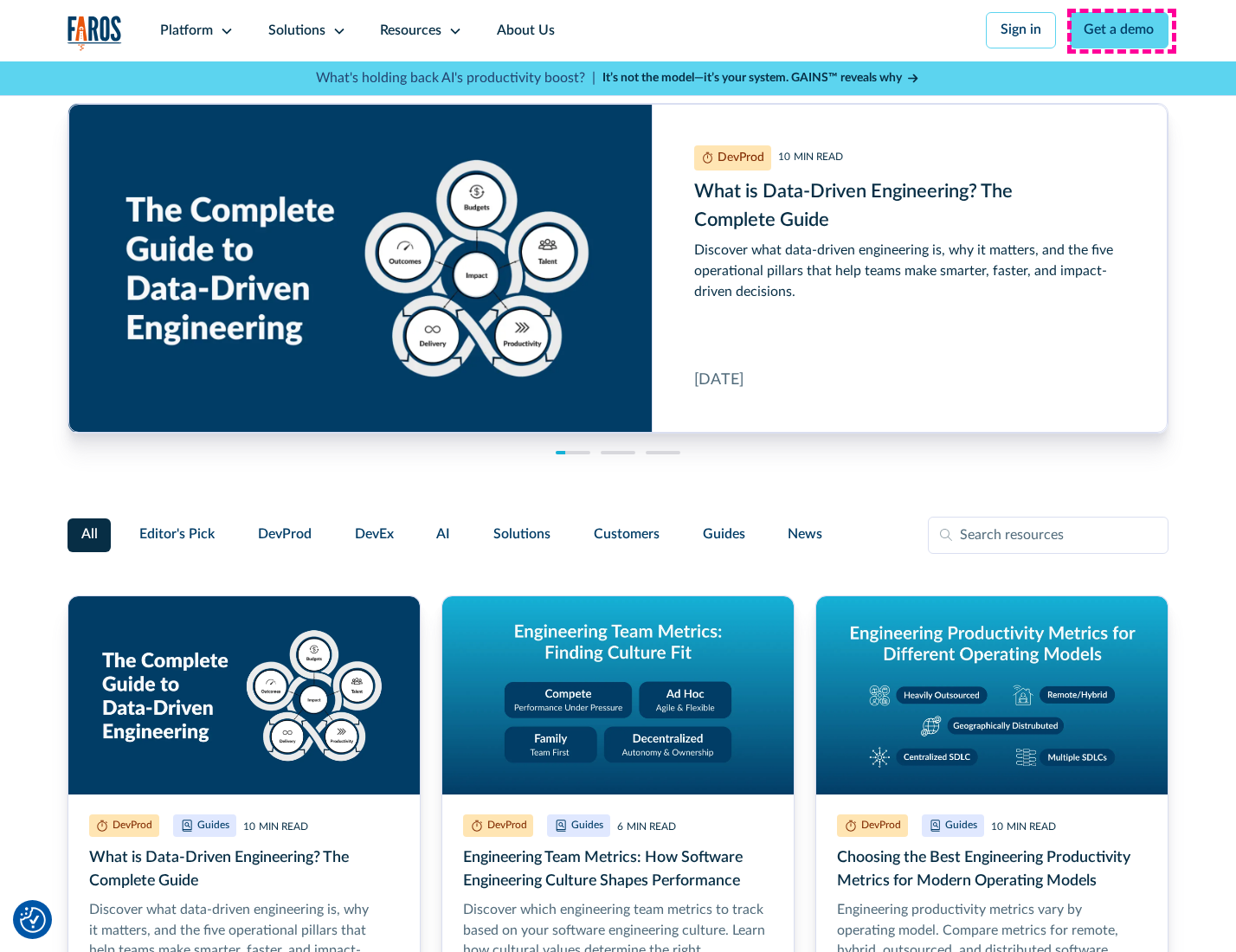
click at [1121, 30] on link "Get a demo" at bounding box center [1120, 30] width 99 height 37
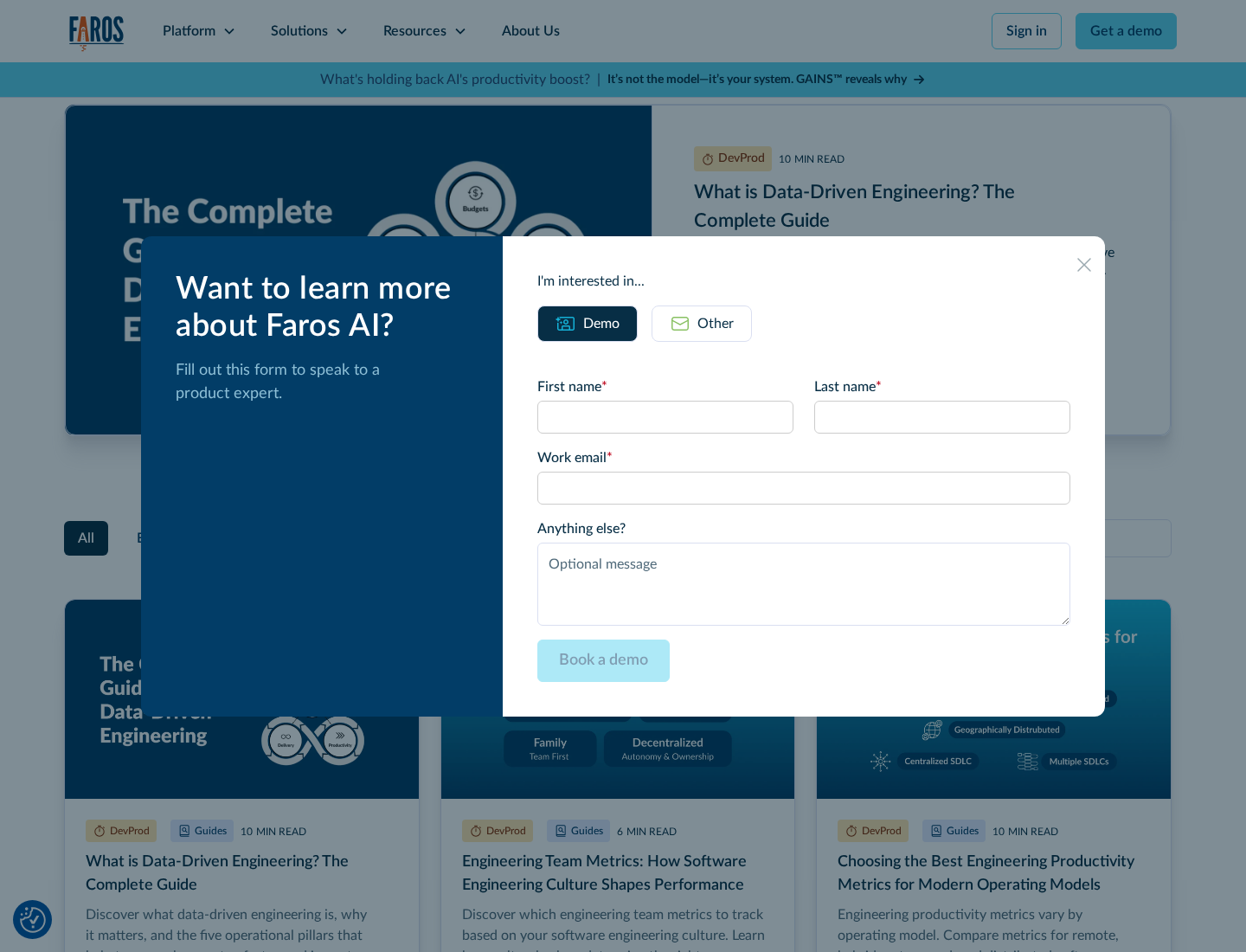
click at [701, 323] on div "Other" at bounding box center [715, 323] width 37 height 21
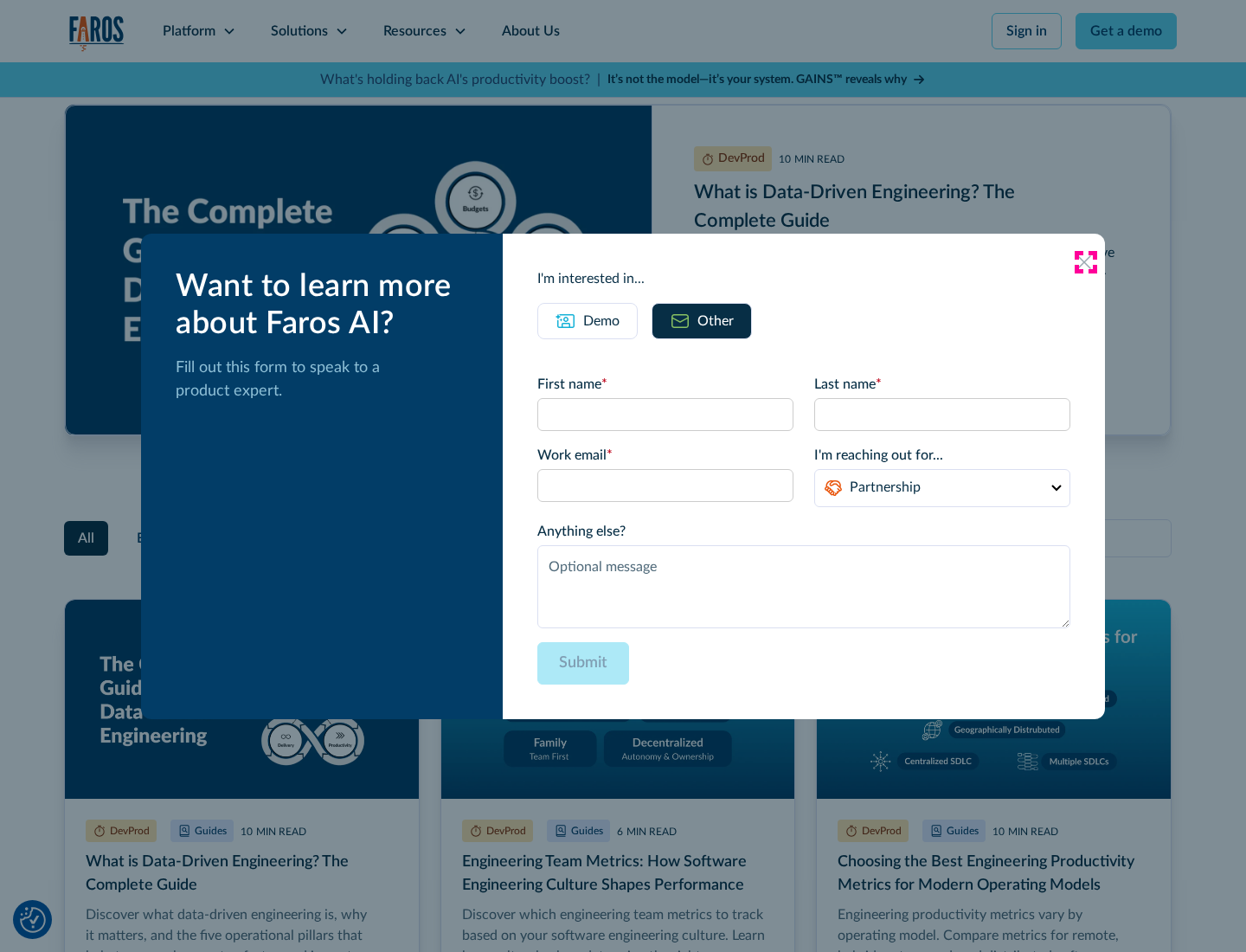
click at [1085, 261] on icon at bounding box center [1085, 262] width 14 height 14
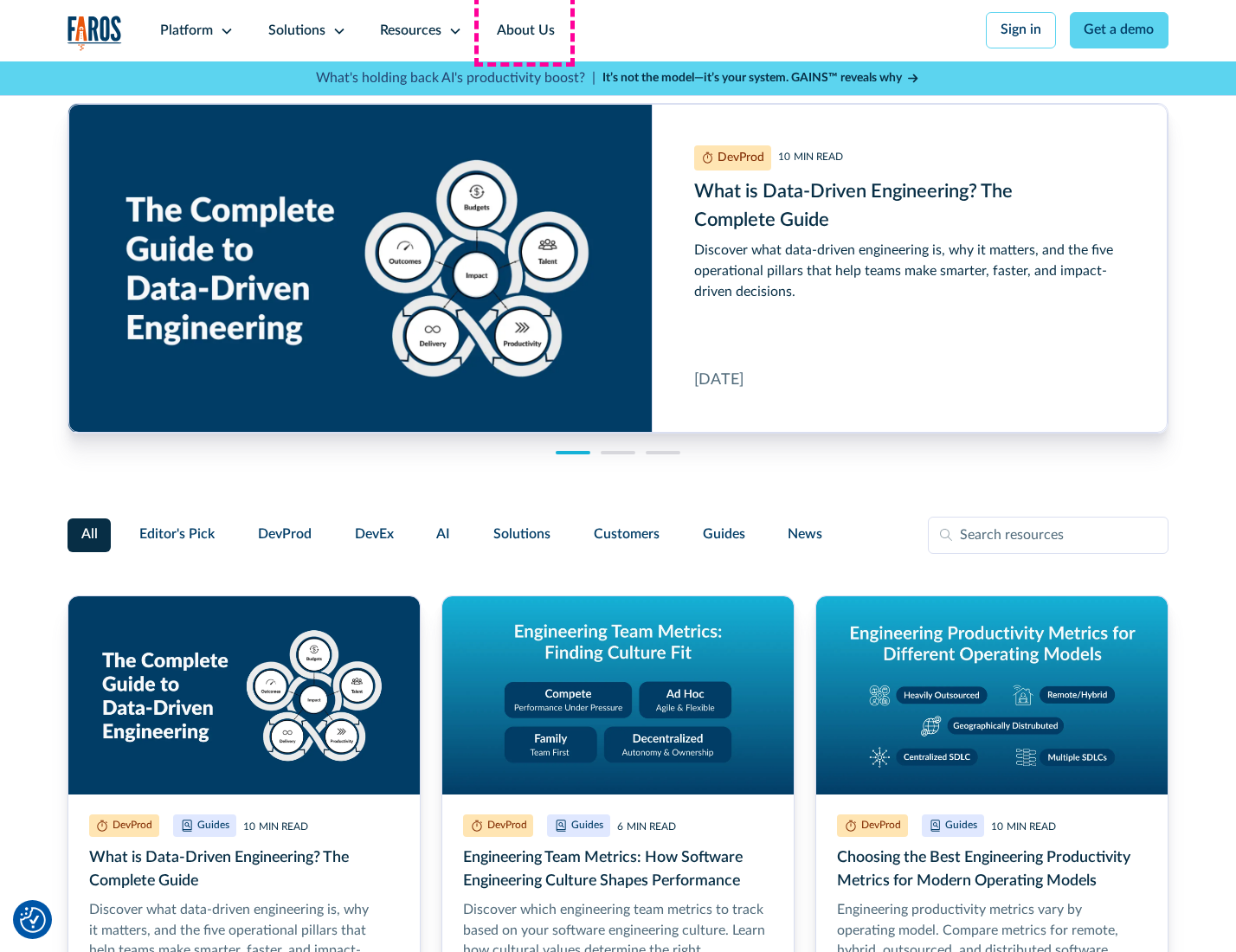
click at [524, 30] on link "About Us" at bounding box center [526, 31] width 92 height 62
